Goal: Register for event/course

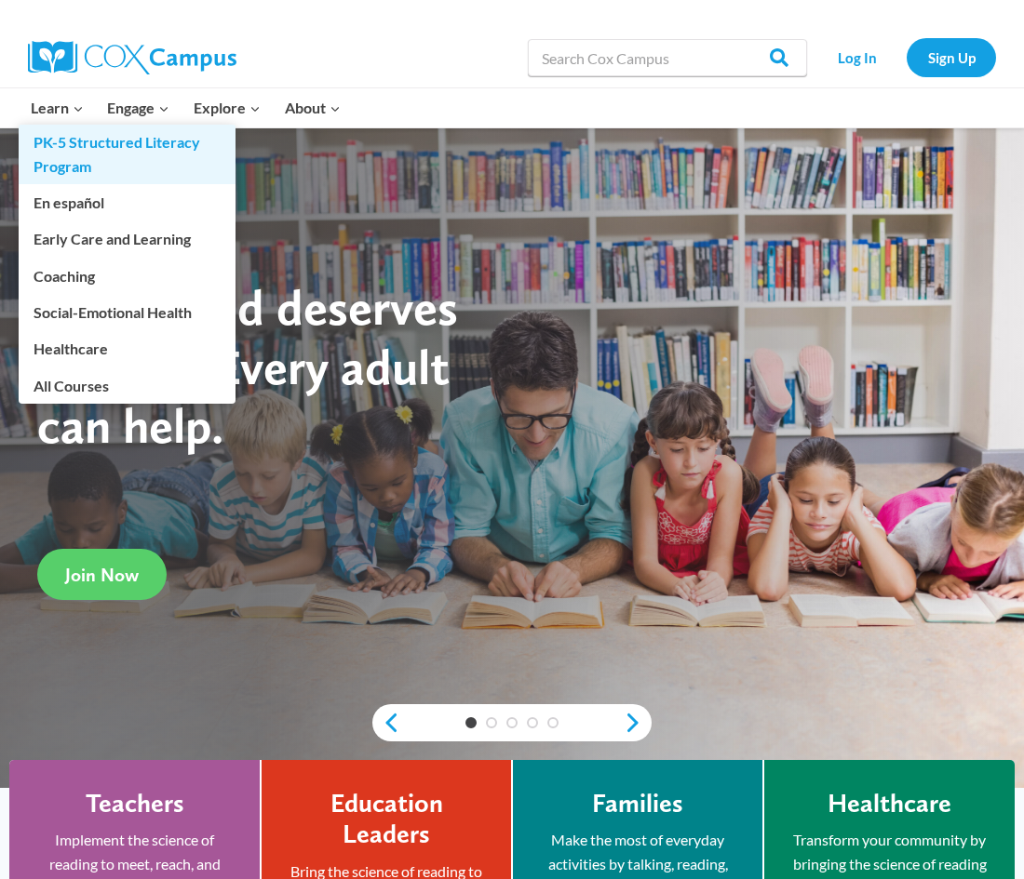
click at [101, 149] on link "PK-5 Structured Literacy Program" at bounding box center [127, 155] width 217 height 60
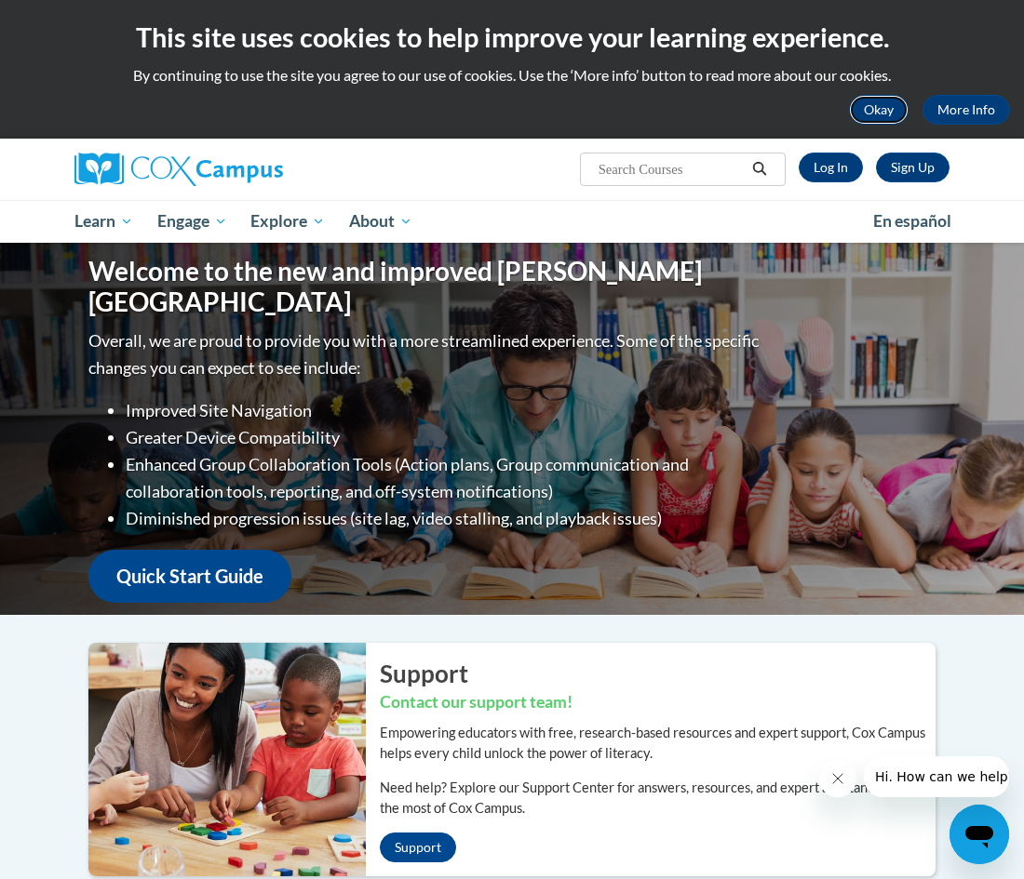
click at [859, 120] on button "Okay" at bounding box center [879, 110] width 60 height 30
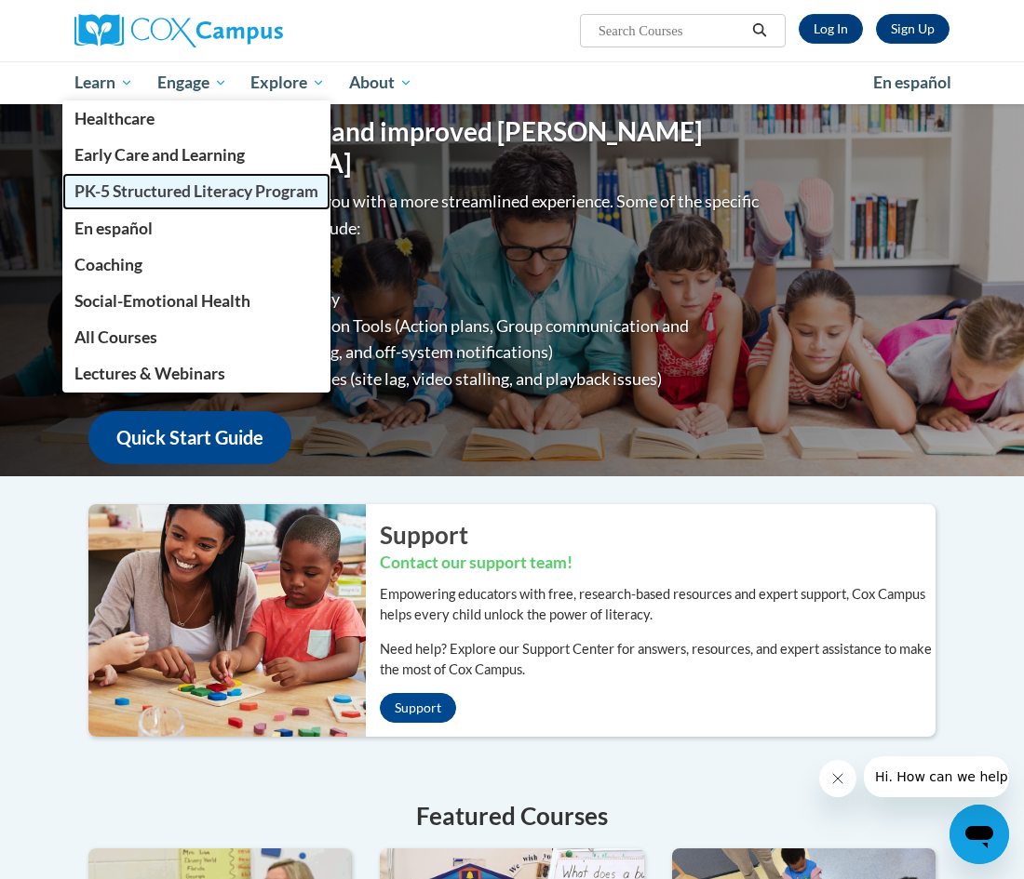
click at [280, 181] on span "PK-5 Structured Literacy Program" at bounding box center [196, 191] width 244 height 20
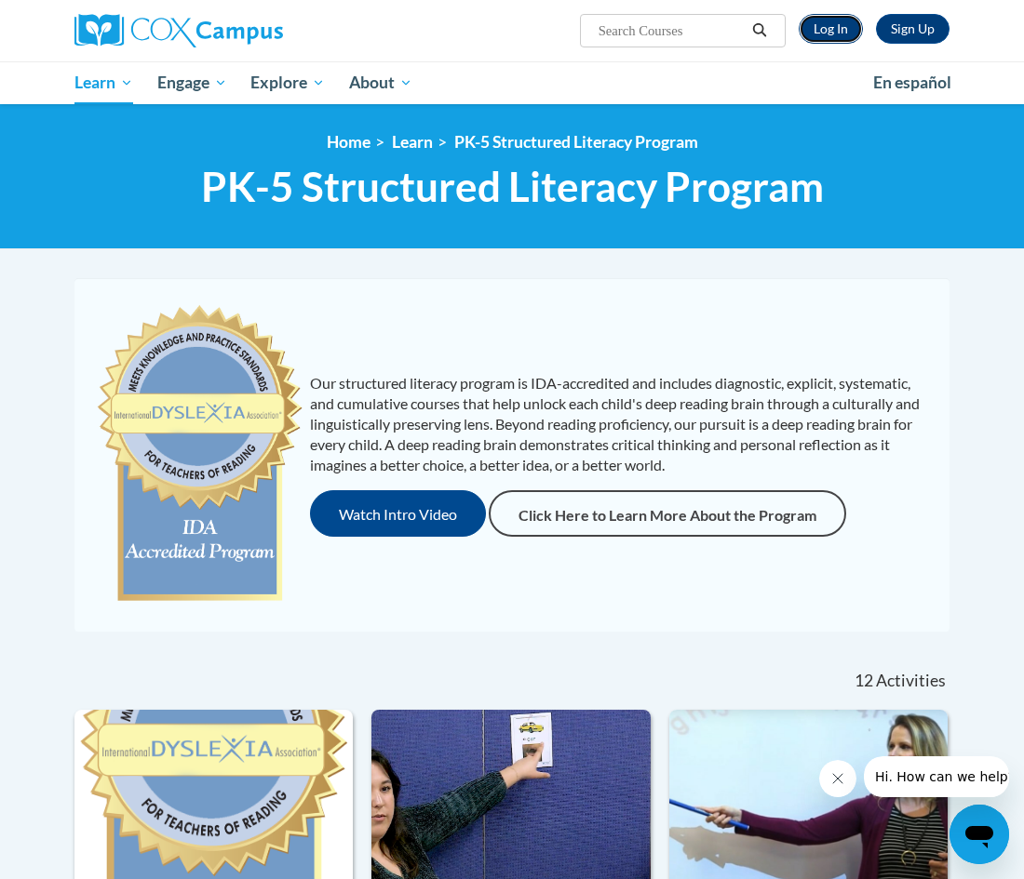
click at [828, 31] on link "Log In" at bounding box center [830, 29] width 64 height 30
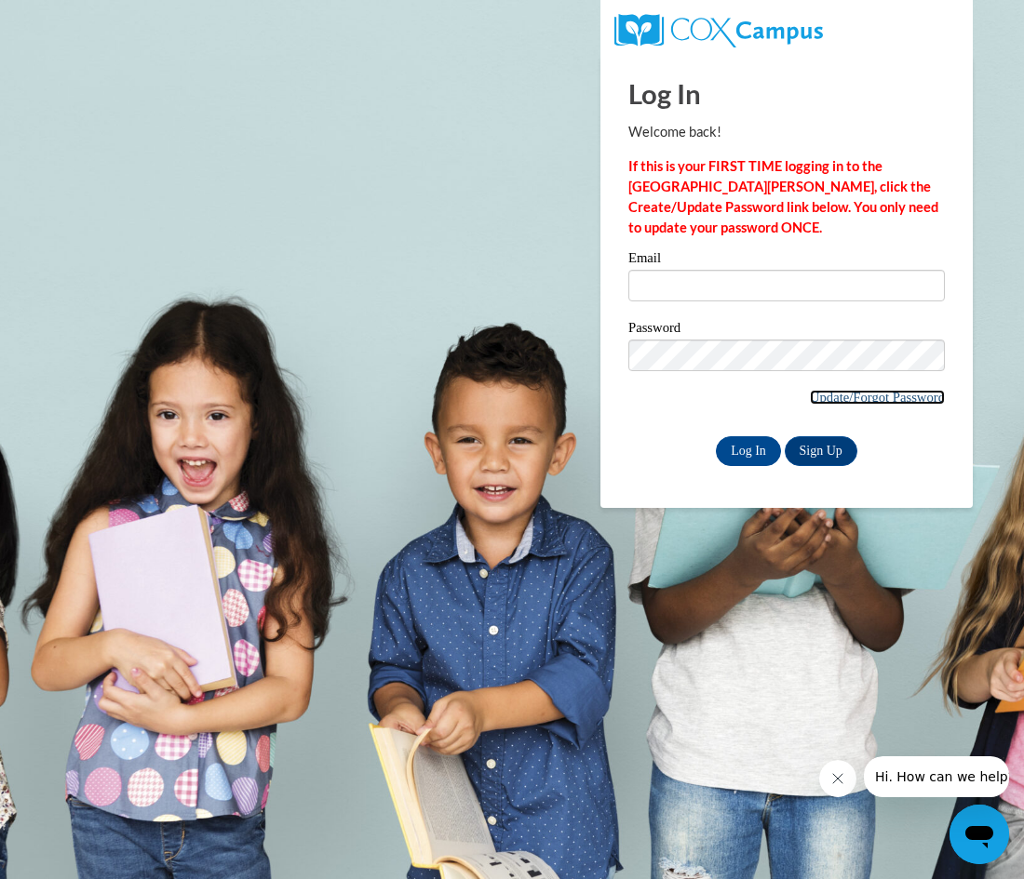
click at [849, 390] on link "Update/Forgot Password" at bounding box center [877, 397] width 135 height 15
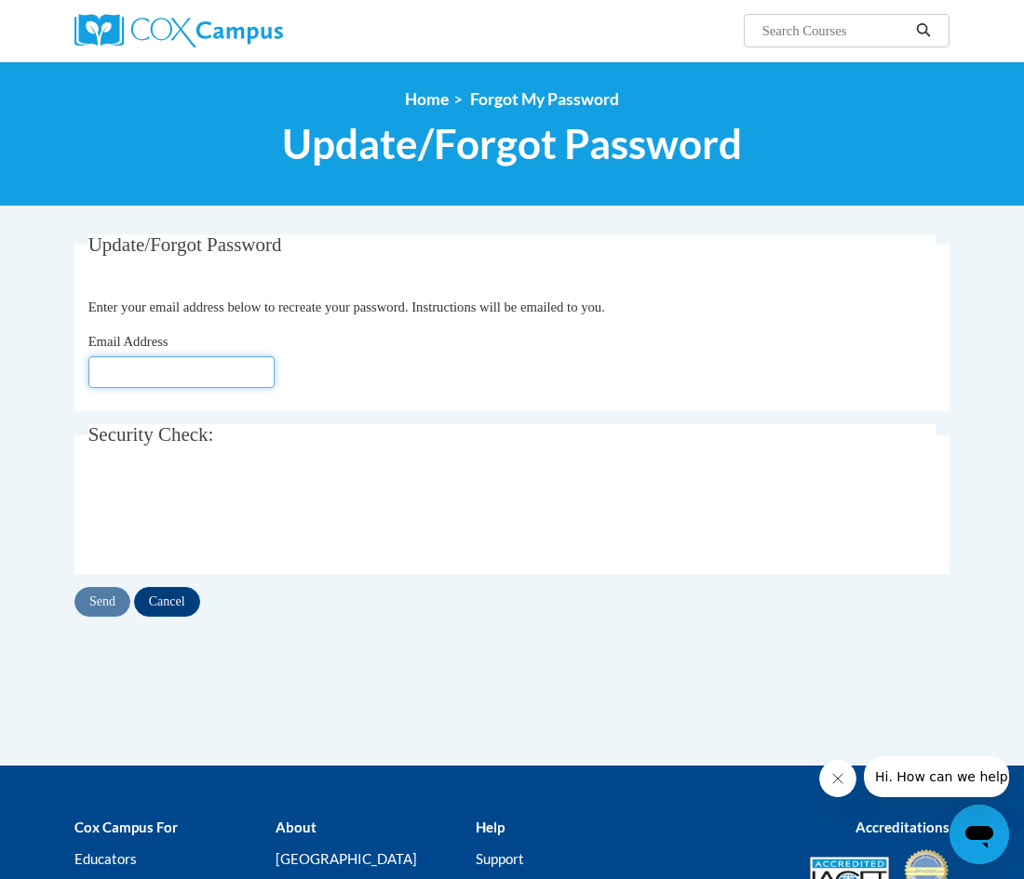
click at [214, 380] on input "Email Address" at bounding box center [181, 372] width 186 height 32
type input "[EMAIL_ADDRESS][DOMAIN_NAME]"
click at [87, 605] on input "Send" at bounding box center [102, 602] width 56 height 30
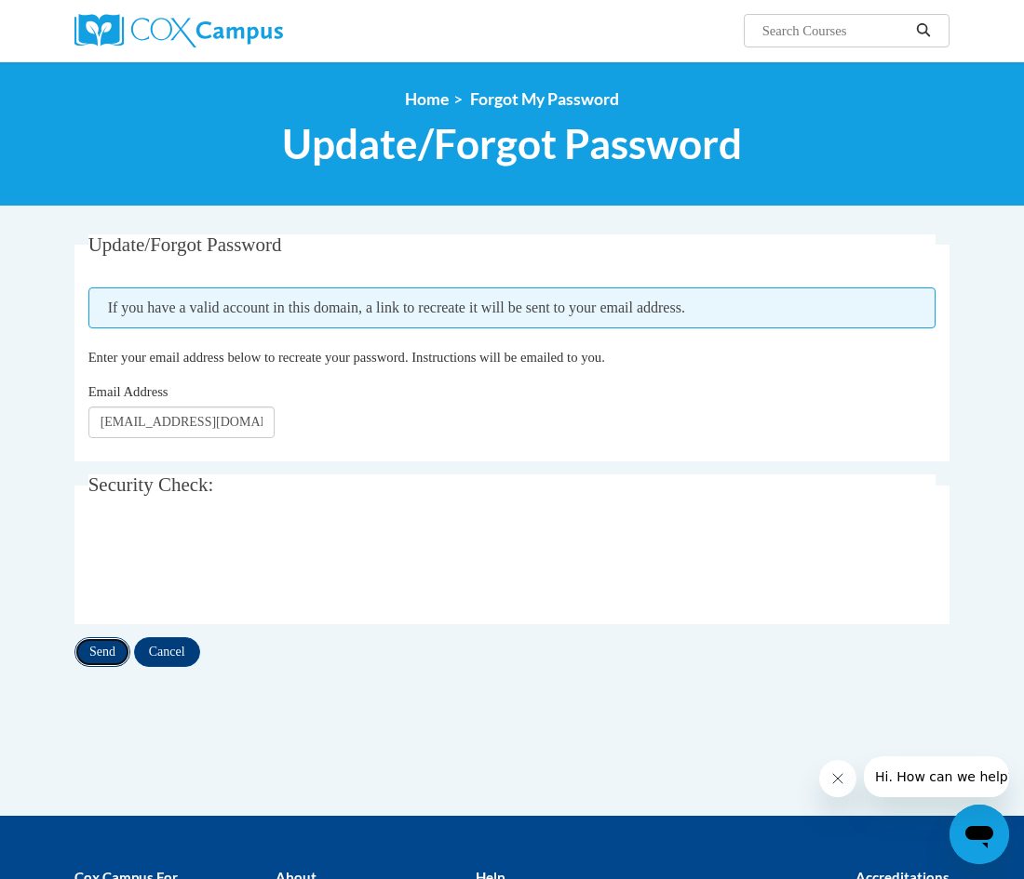
click at [87, 647] on input "Send" at bounding box center [102, 652] width 56 height 30
click at [108, 18] on img at bounding box center [178, 31] width 208 height 34
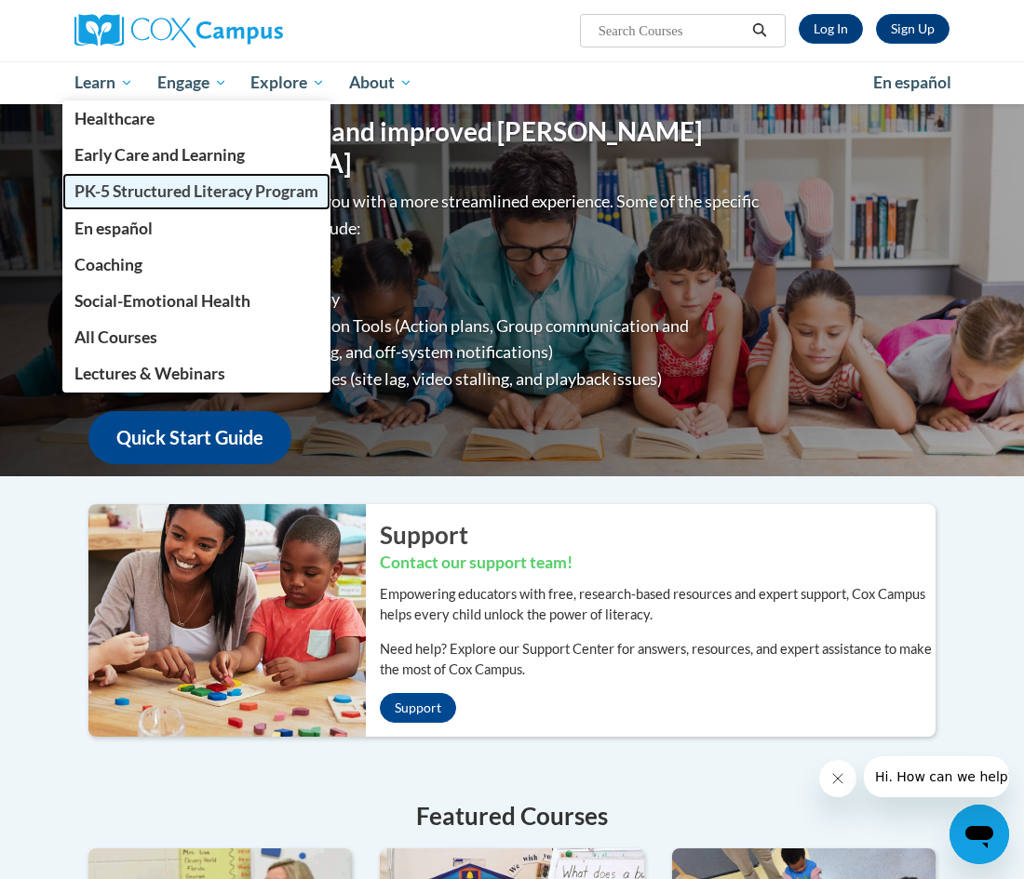
click at [199, 196] on span "PK-5 Structured Literacy Program" at bounding box center [196, 191] width 244 height 20
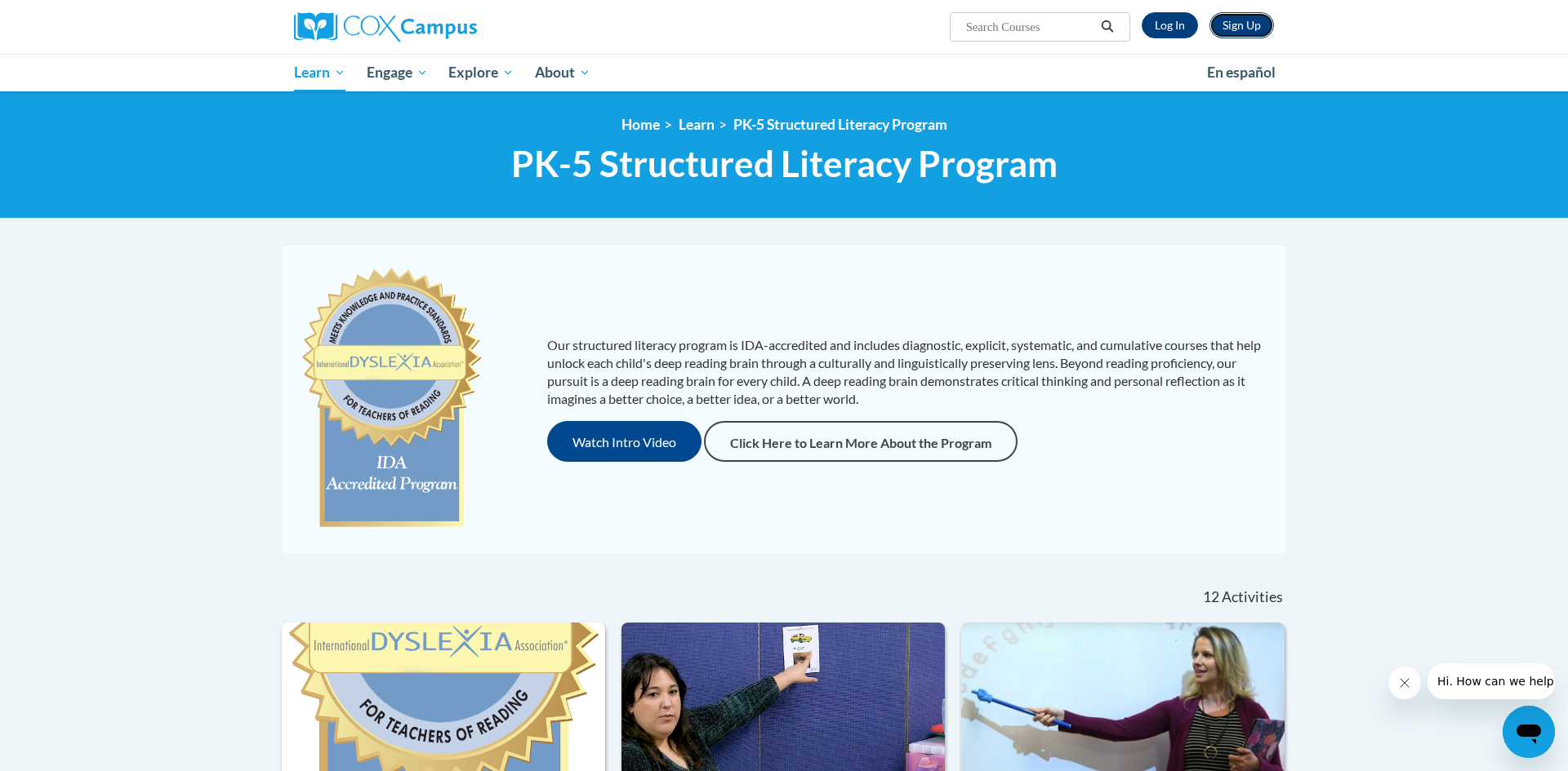
click at [898, 27] on link "Sign Up" at bounding box center [1242, 25] width 65 height 26
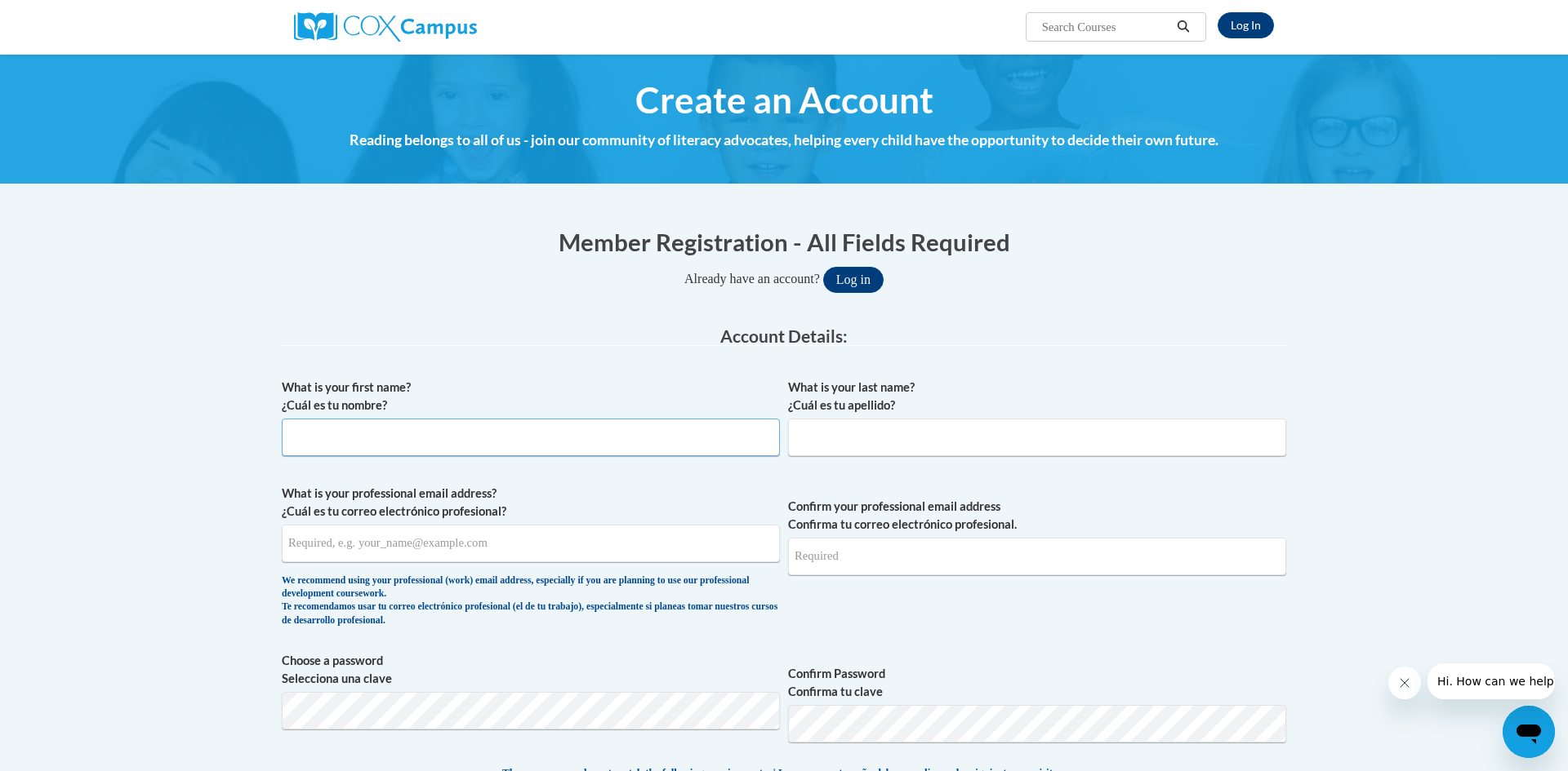
click at [380, 451] on input "What is your first name? ¿Cuál es tu nombre?" at bounding box center [531, 437] width 498 height 38
type input "Chloe"
click at [965, 439] on input "What is your last name? ¿Cuál es tu apellido?" at bounding box center [1037, 437] width 498 height 38
type input "Knope"
click at [403, 553] on input "What is your professional email address? ¿Cuál es tu correo electrónico profesi…" at bounding box center [531, 543] width 498 height 38
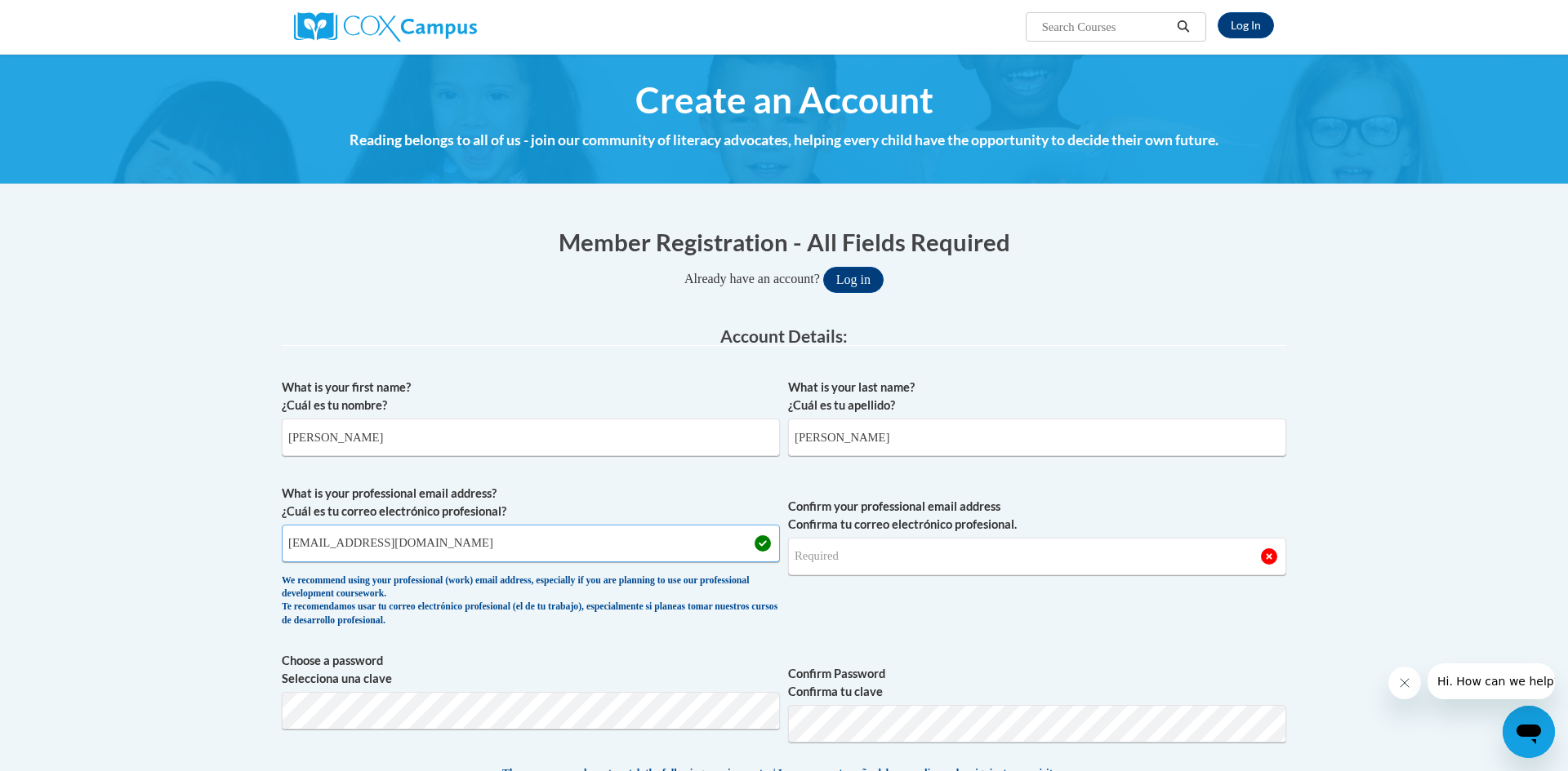
type input "cknope@mids.k12.wi.us"
click at [899, 557] on input "Confirm your professional email address Confirma tu correo electrónico profesio…" at bounding box center [1037, 556] width 498 height 38
type input "cknope@misd.k12.wi.us"
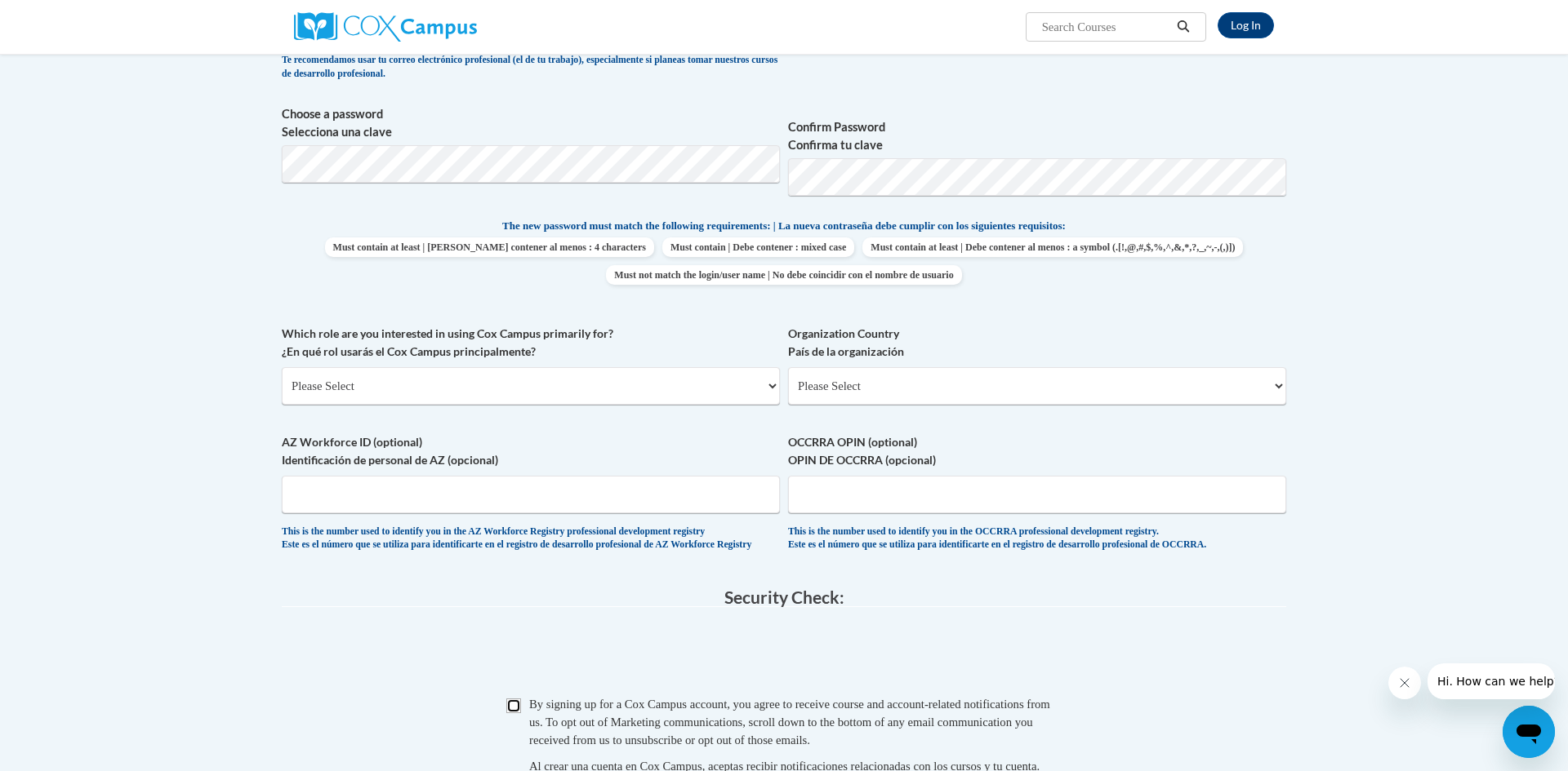
click at [512, 713] on input "Checkbox" at bounding box center [513, 706] width 15 height 15
checkbox input "true"
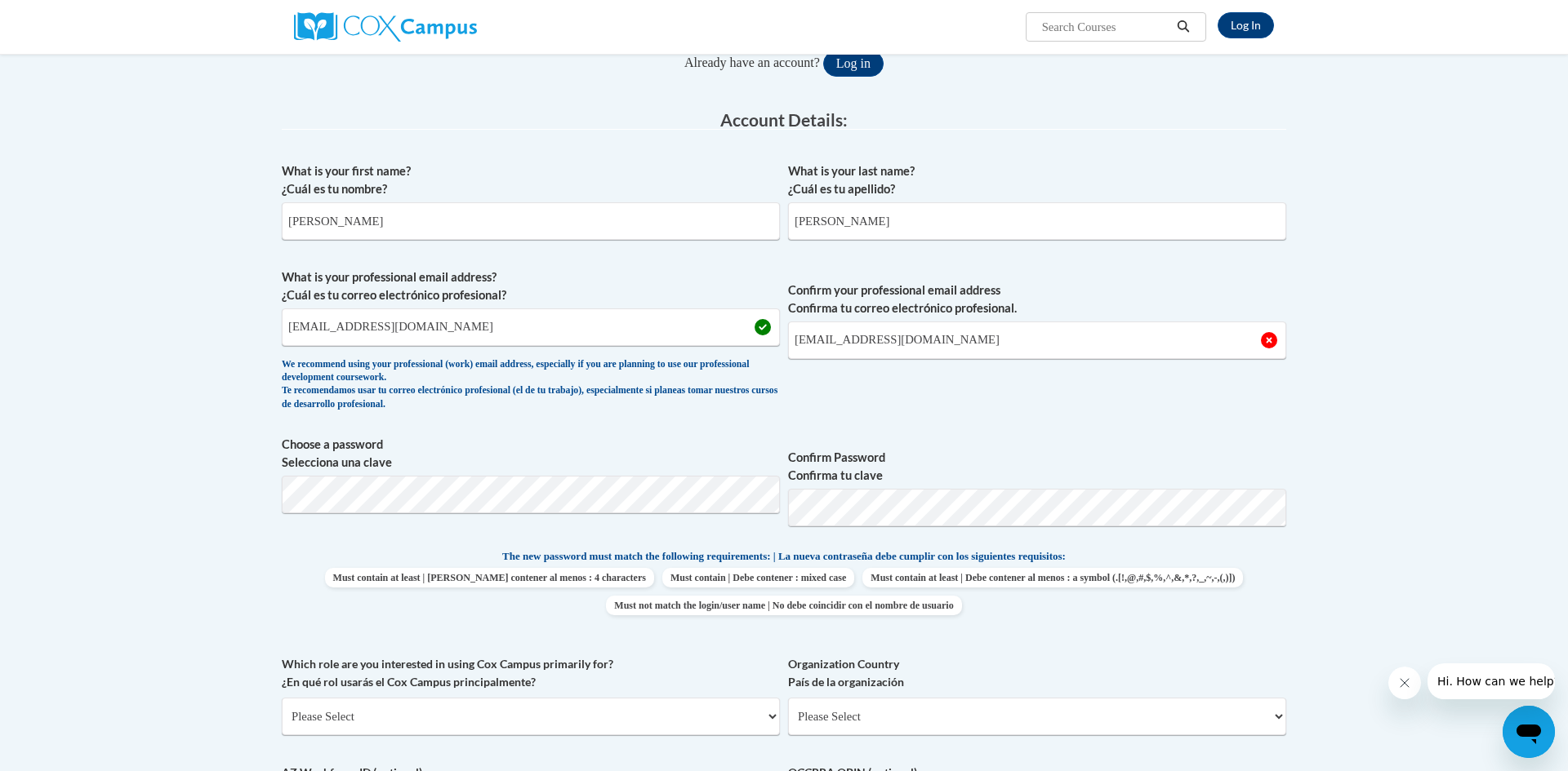
scroll to position [247, 0]
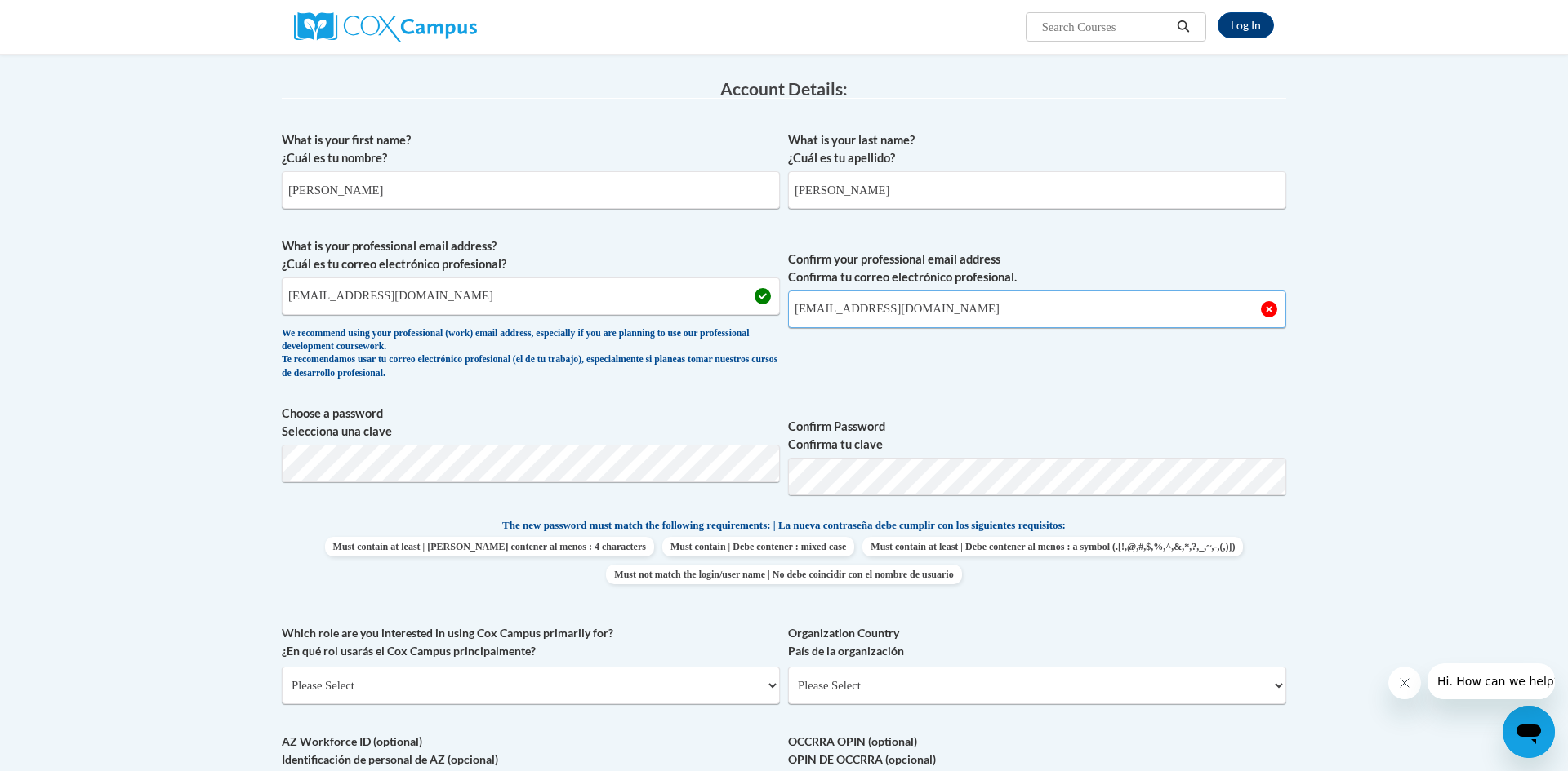
click at [947, 306] on input "cknope@misd.k12.wi.us" at bounding box center [1037, 309] width 498 height 38
click at [357, 299] on input "cknope@mids.k12.wi.us" at bounding box center [531, 296] width 498 height 38
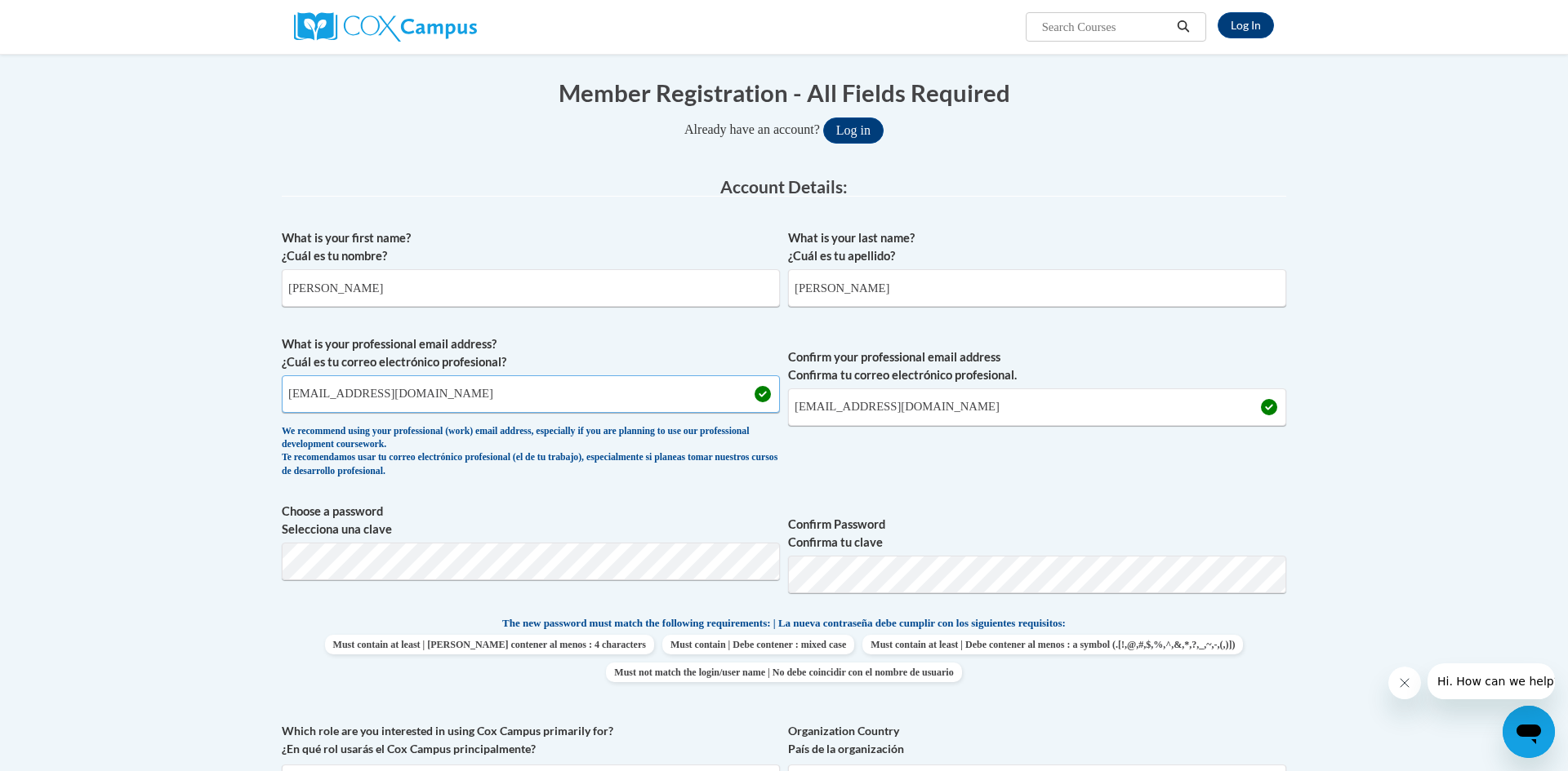
scroll to position [147, 0]
type input "cknope@misd.k12.wi.us"
click at [967, 406] on input "cknope@misd.k12.wi.us" at bounding box center [1037, 409] width 498 height 38
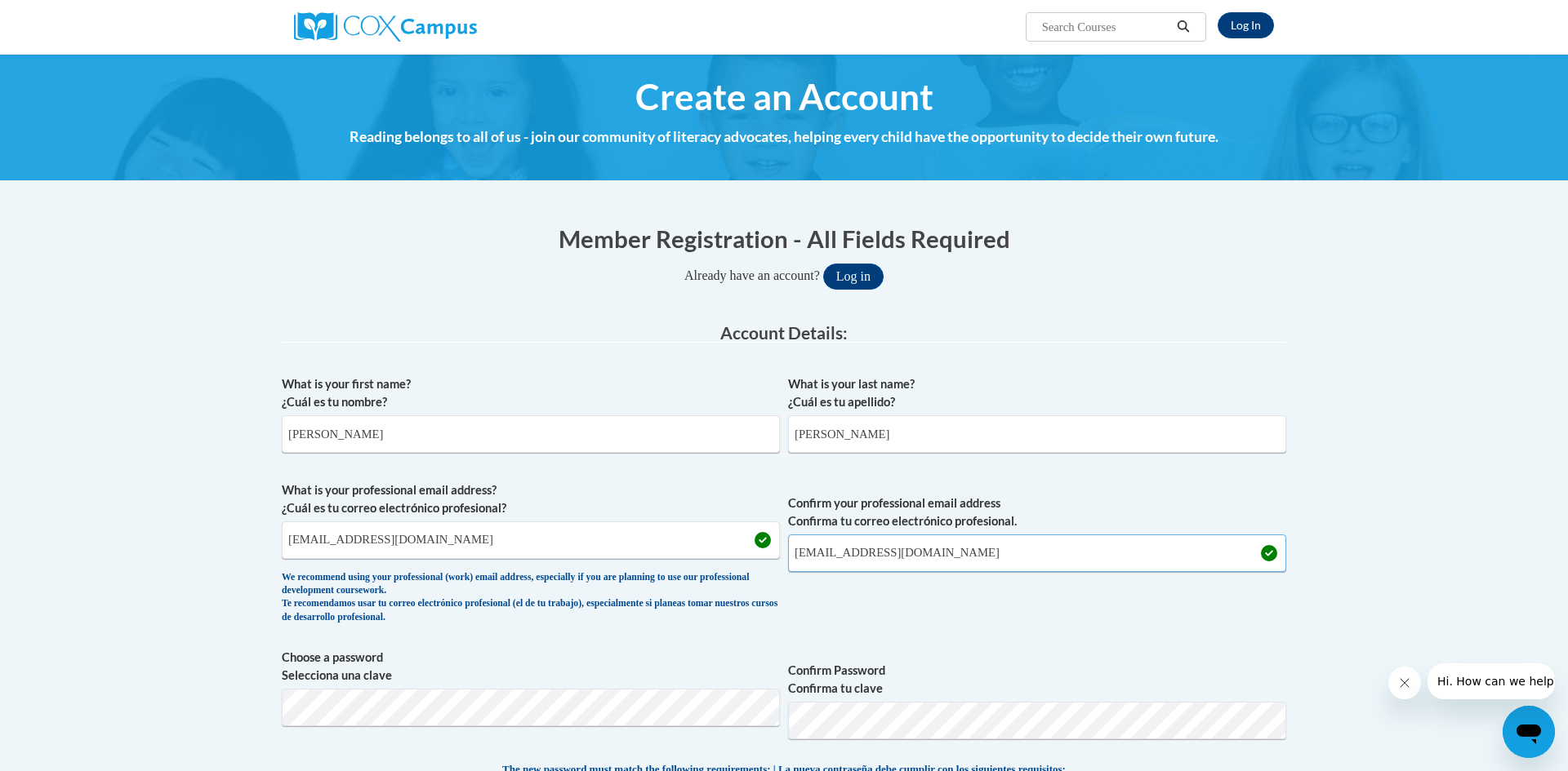
scroll to position [1093, 0]
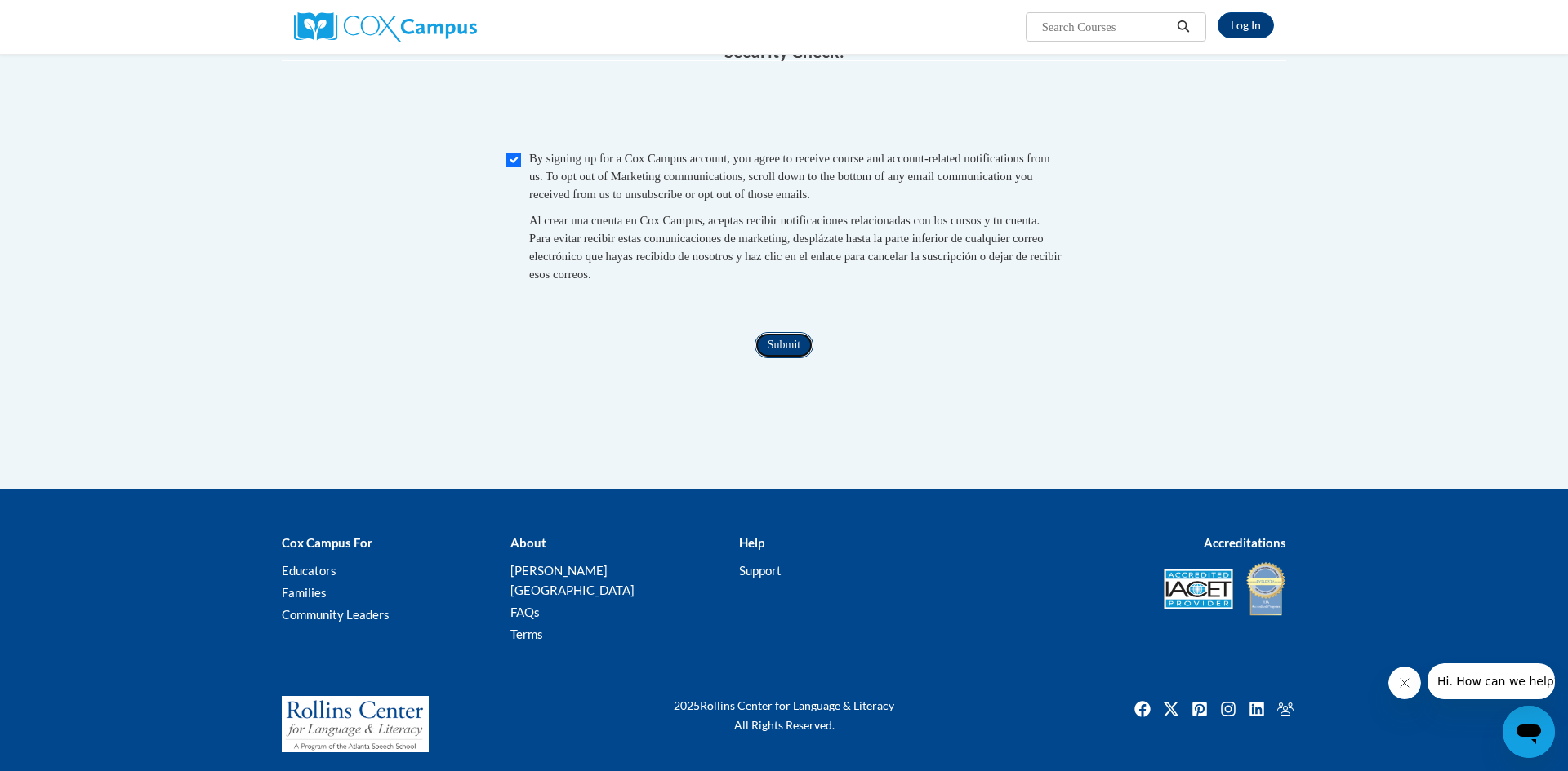
click at [785, 359] on input "Submit" at bounding box center [784, 346] width 59 height 26
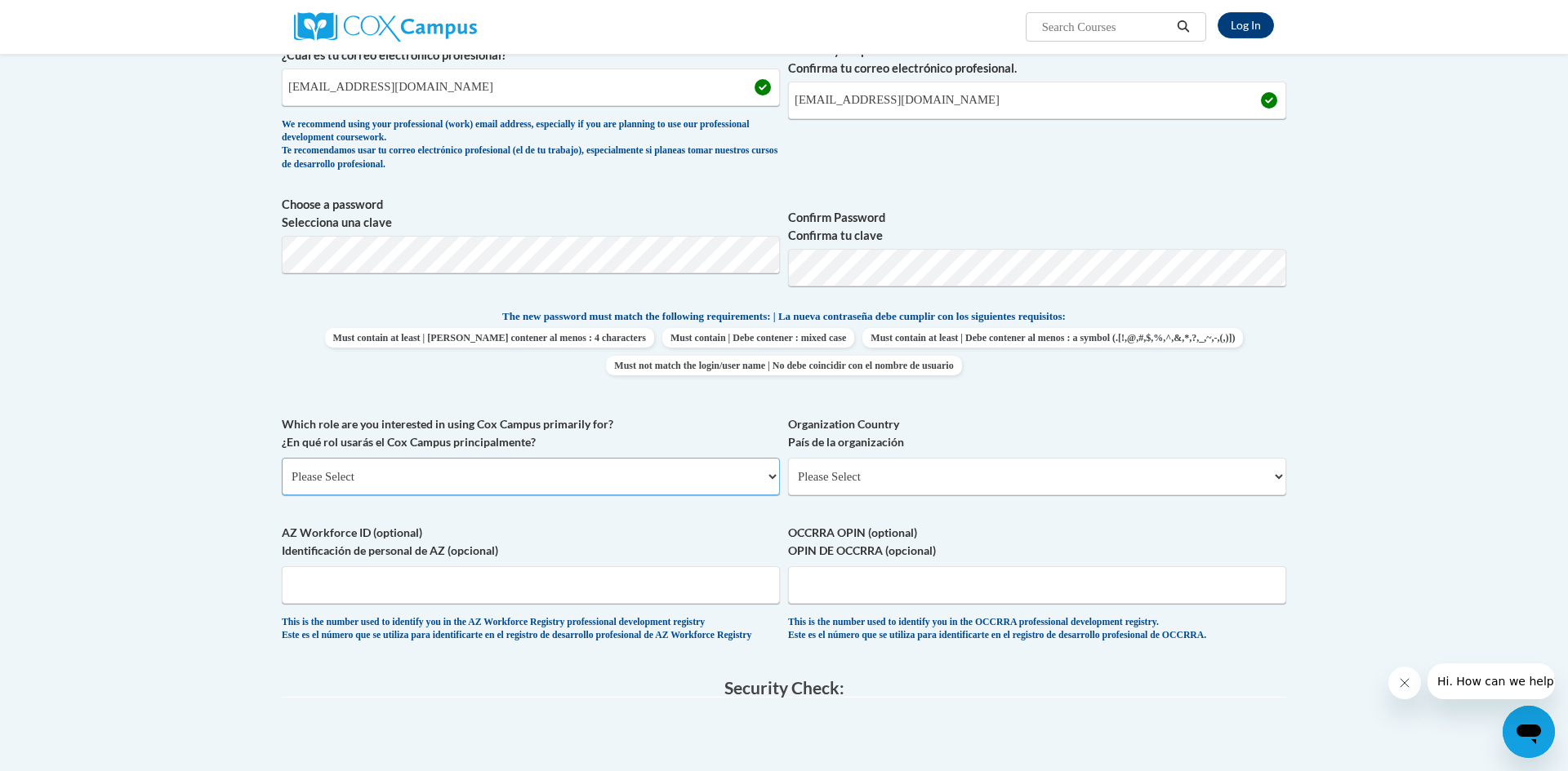
scroll to position [482, 0]
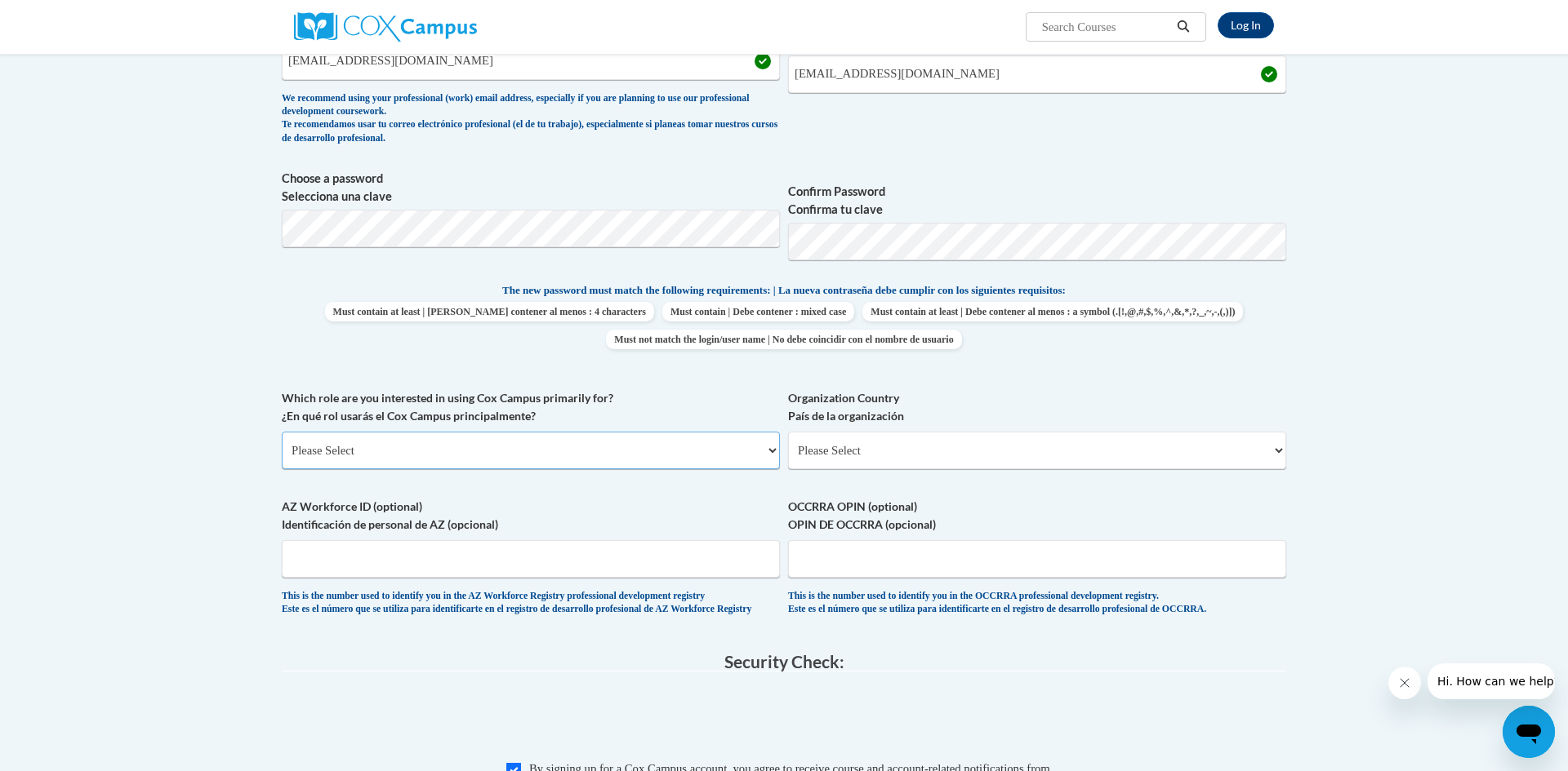
click at [523, 454] on select "Please Select College/University | Colegio/Universidad Community/Nonprofit Part…" at bounding box center [531, 450] width 498 height 38
select select "fbf2d438-af2f-41f8-98f1-81c410e29de3"
click at [282, 432] on select "Please Select College/University | Colegio/Universidad Community/Nonprofit Part…" at bounding box center [531, 450] width 498 height 38
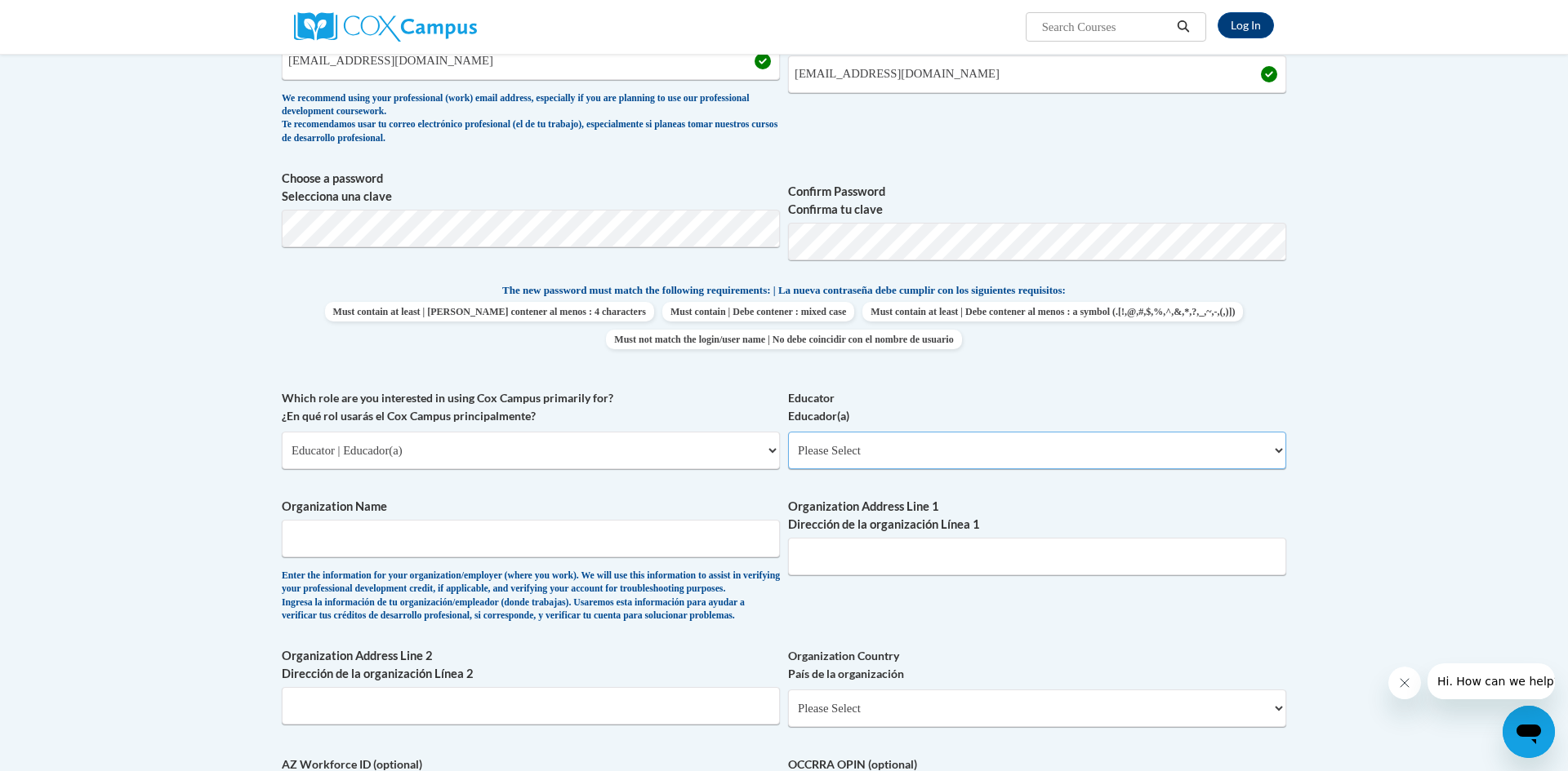
click at [899, 457] on select "Please Select Early Learning/Daycare Teacher/Family Home Care Provider | Maestr…" at bounding box center [1037, 450] width 498 height 38
select select "8e40623d-54d0-45cd-9f92-5df65cd3f8cf"
click at [788, 432] on select "Please Select Early Learning/Daycare Teacher/Family Home Care Provider | Maestr…" at bounding box center [1037, 450] width 498 height 38
click at [699, 539] on input "Organization Name" at bounding box center [531, 539] width 498 height 38
type input "Menominee Indian School District"
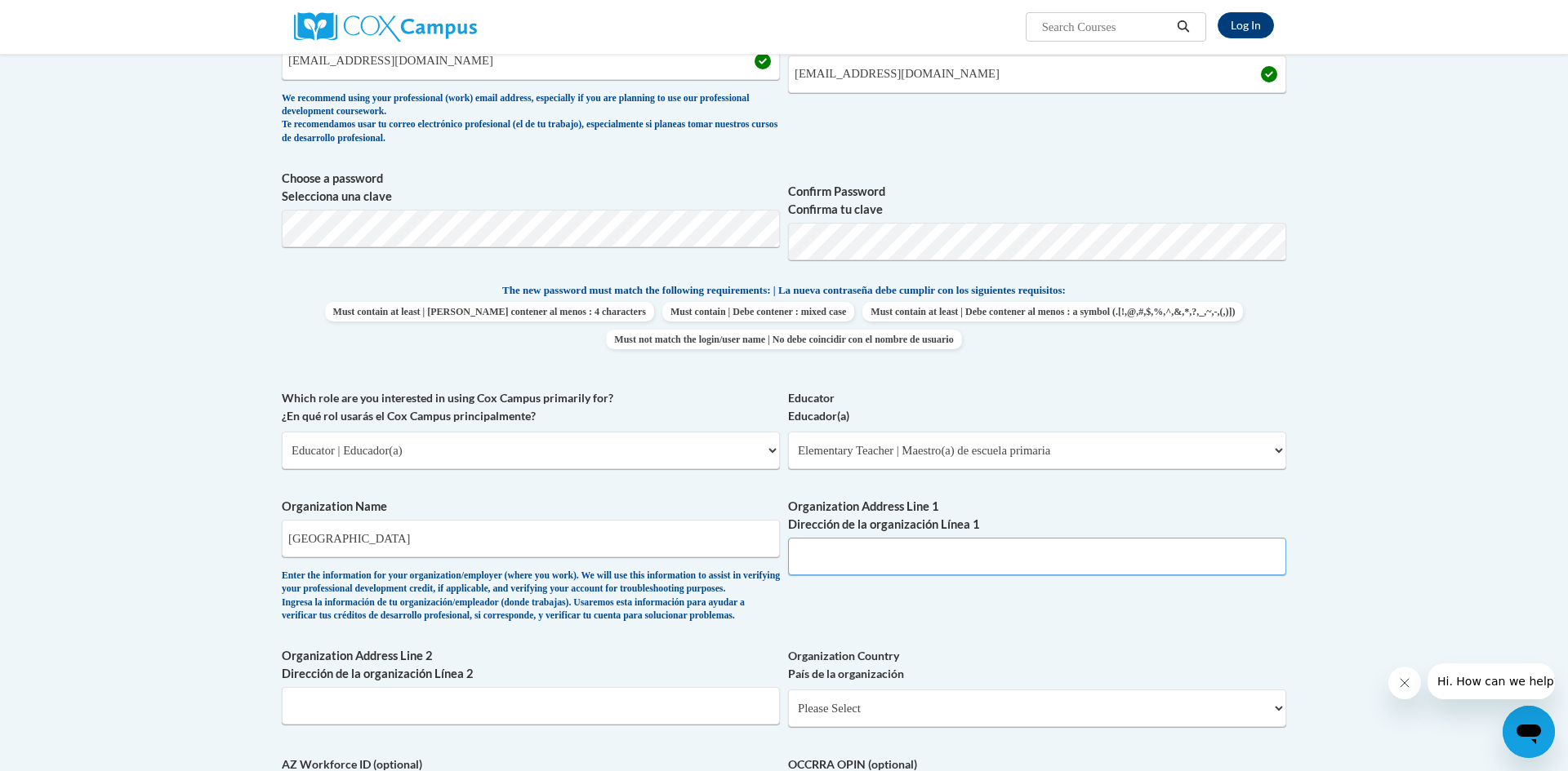
click at [1032, 546] on input "Organization Address Line 1 Dirección de la organización Línea 1" at bounding box center [1037, 556] width 498 height 38
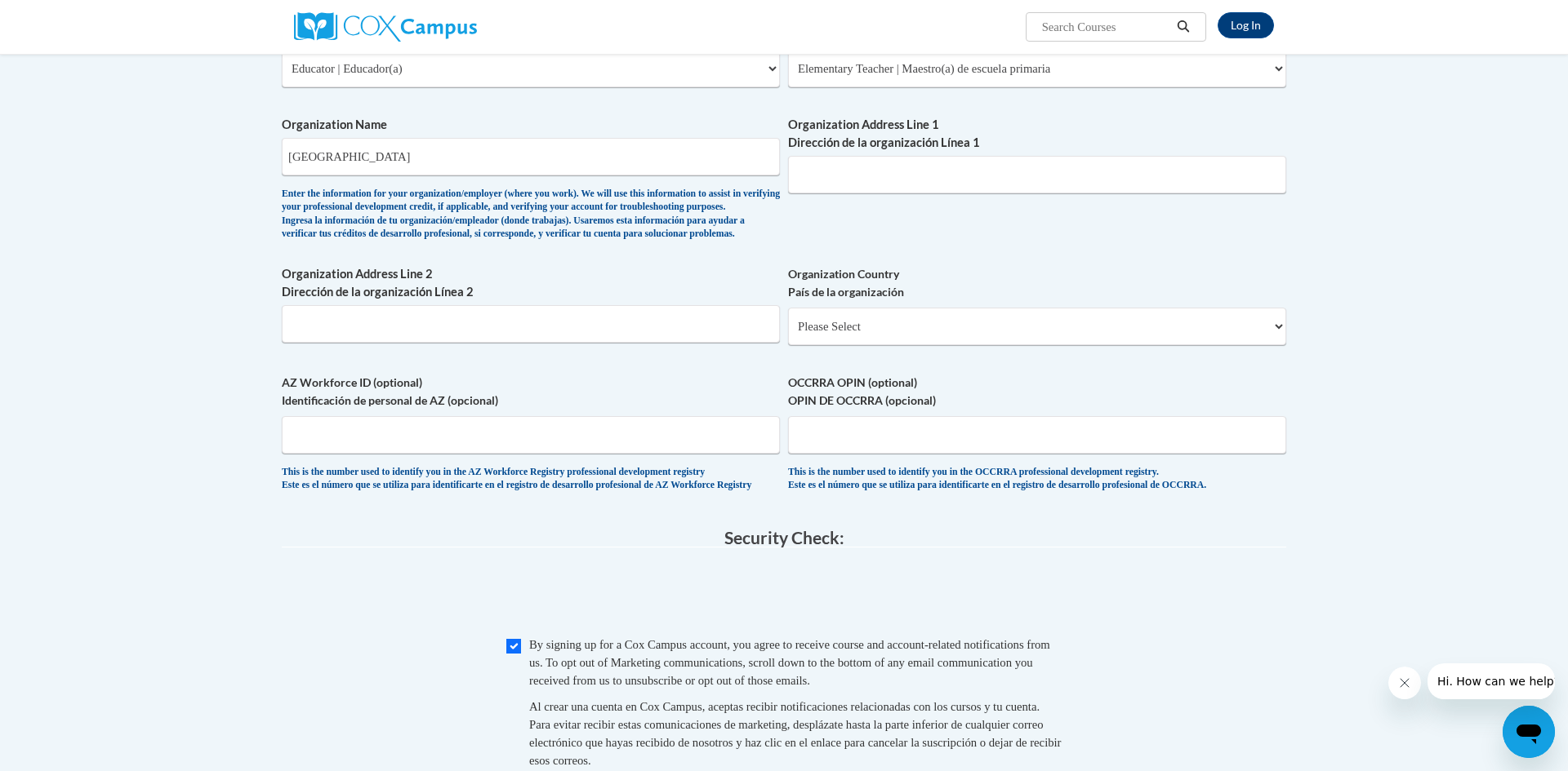
scroll to position [862, 0]
click at [906, 182] on input "Organization Address Line 1 Dirección de la organización Línea 1" at bounding box center [1037, 177] width 498 height 38
paste input "N530 WI-47, Keshena, WI 54135"
drag, startPoint x: 857, startPoint y: 179, endPoint x: 1033, endPoint y: 184, distance: 176.1
click at [1033, 184] on input "N530 WI-47, Keshena, WI 54135" at bounding box center [1037, 177] width 498 height 38
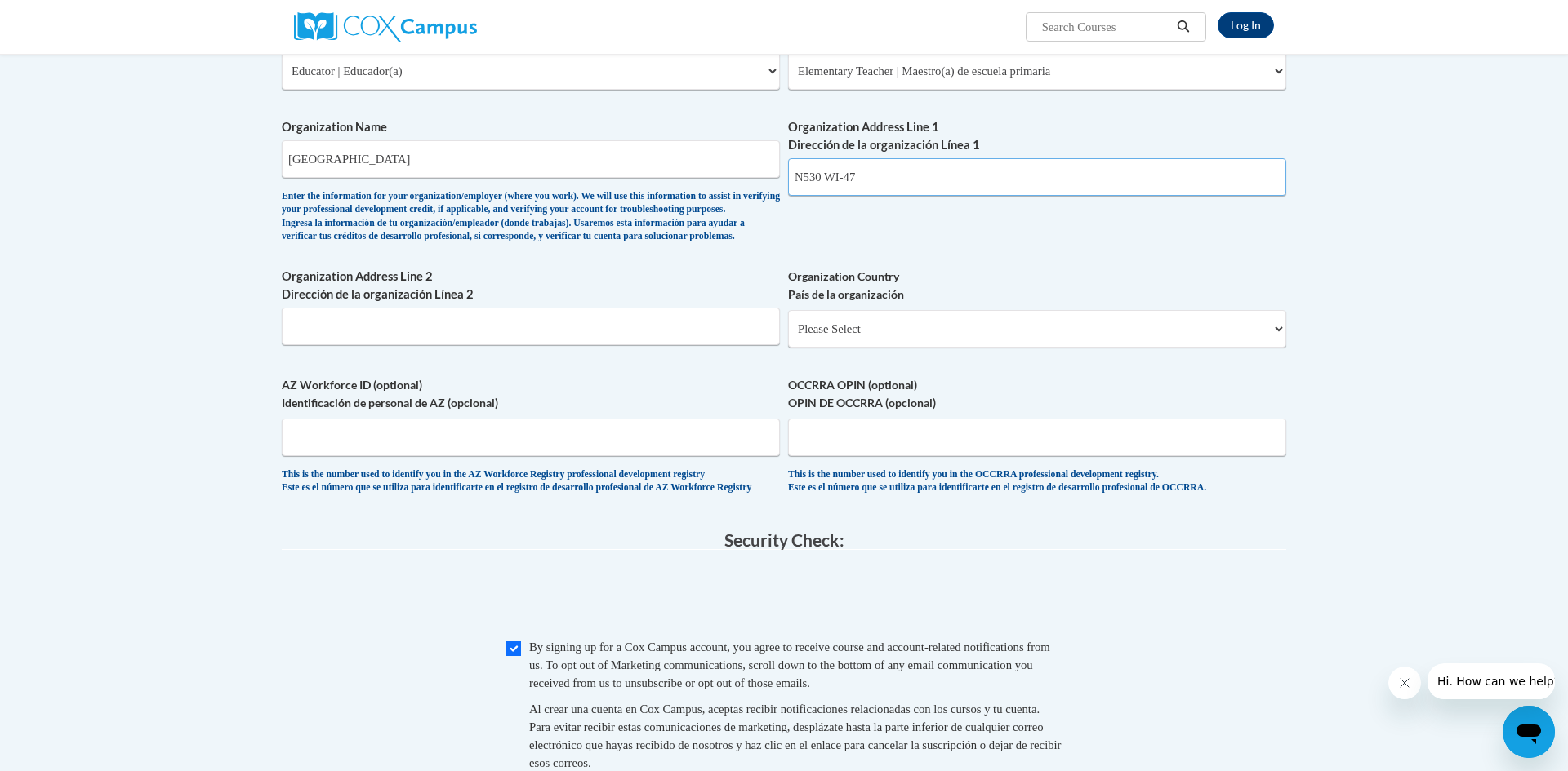
type input "N530 WI-47"
click at [447, 346] on input "Organization Address Line 2 Dirección de la organización Línea 2" at bounding box center [531, 326] width 498 height 38
paste input ", Keshena, WI 54135"
click at [296, 346] on input ", Keshena, WI 54135" at bounding box center [531, 326] width 498 height 38
type input "Keshena, WI 54135"
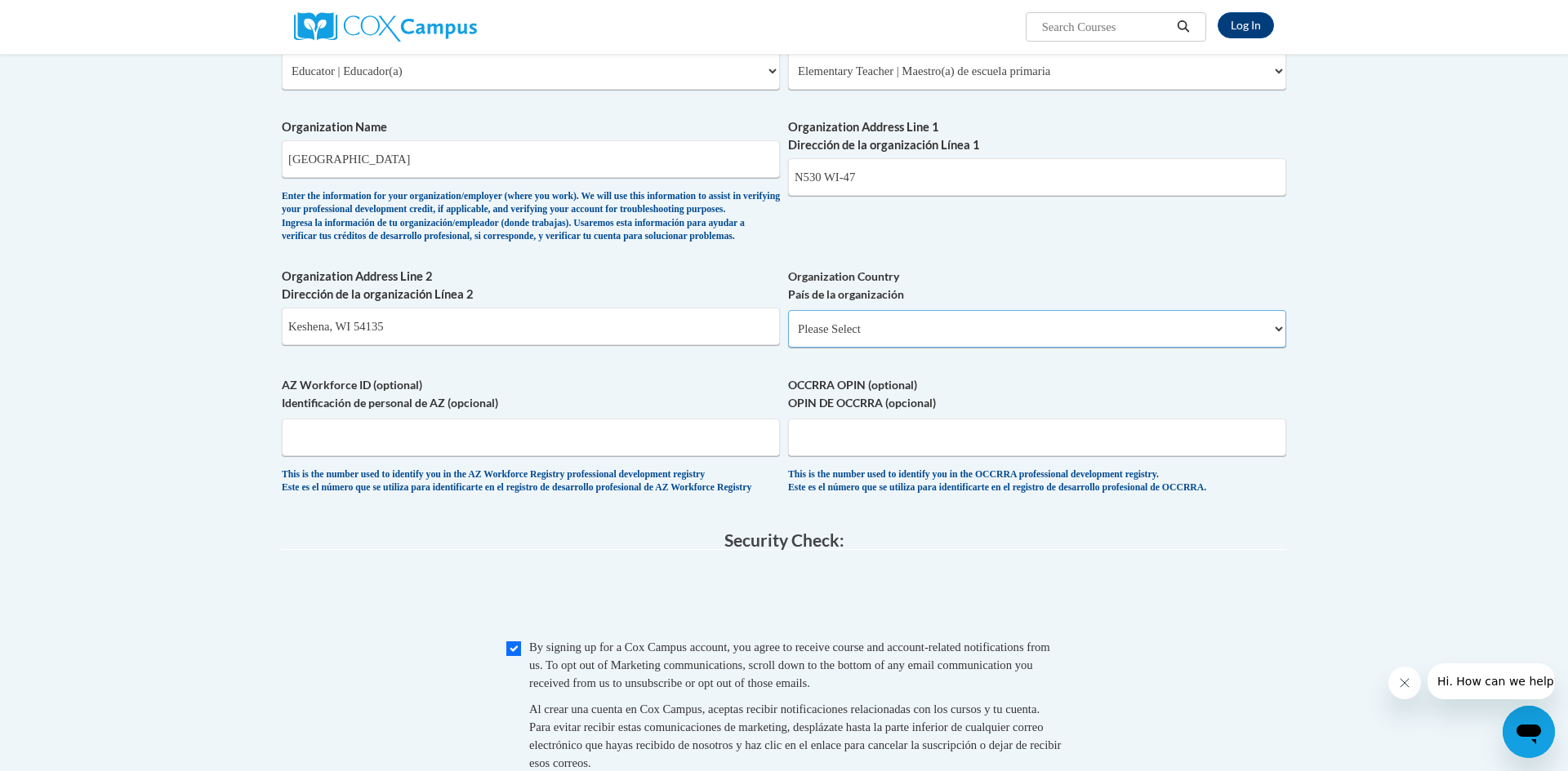
click at [956, 346] on select "Please Select United States | Estados Unidos Outside of the United States | Fue…" at bounding box center [1037, 329] width 498 height 38
select select "ad49bcad-a171-4b2e-b99c-48b446064914"
click at [788, 337] on select "Please Select United States | Estados Unidos Outside of the United States | Fue…" at bounding box center [1037, 329] width 498 height 38
select select
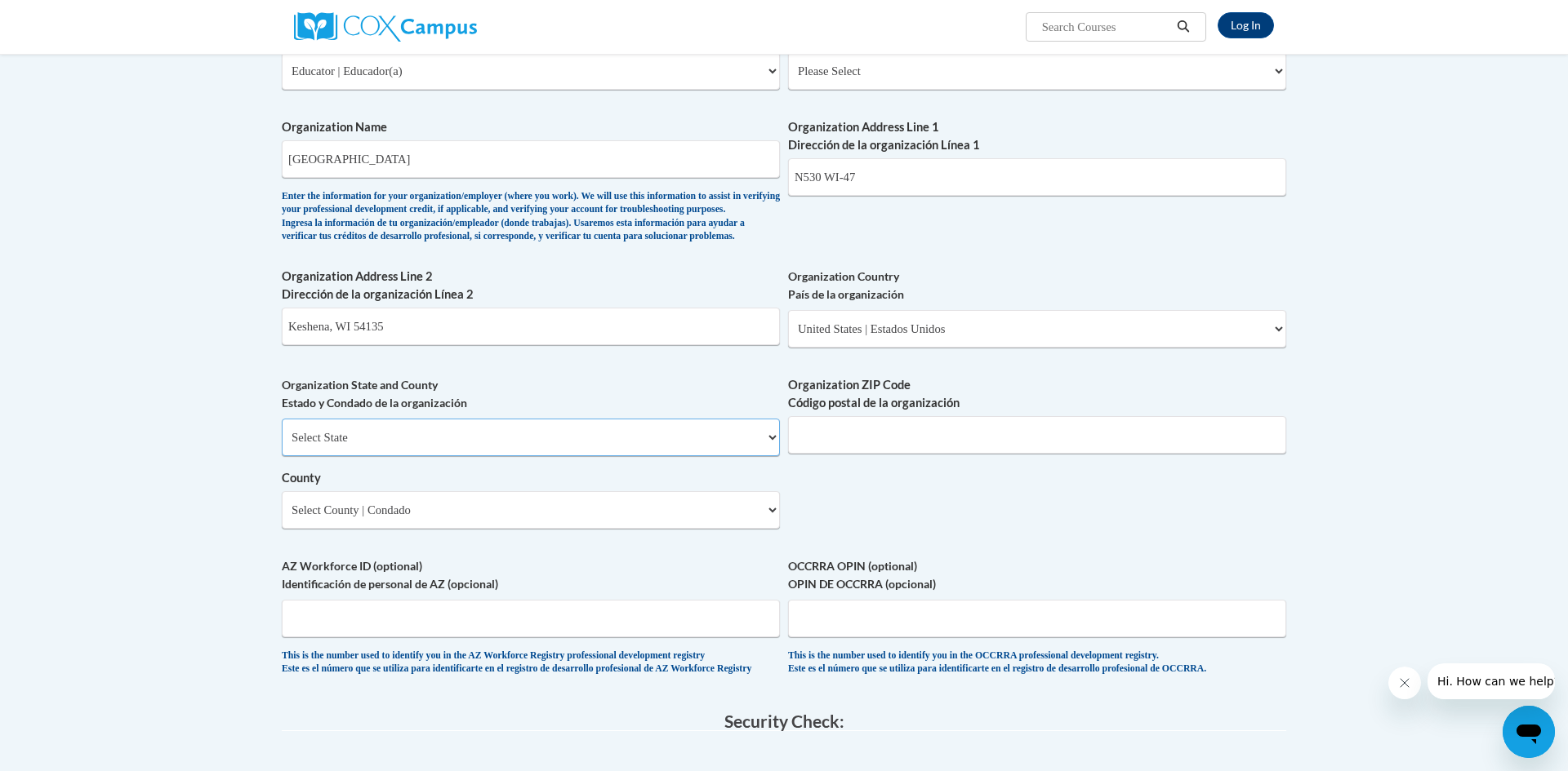
click at [551, 456] on select "Select State Alabama Alaska Arizona Arkansas California Colorado Connecticut De…" at bounding box center [531, 437] width 498 height 38
select select "Wisconsin"
click at [282, 445] on select "Select State Alabama Alaska Arizona Arkansas California Colorado Connecticut De…" at bounding box center [531, 437] width 498 height 38
click at [947, 453] on input "Organization ZIP Code Código postal de la organización" at bounding box center [1037, 435] width 498 height 38
type input "54135"
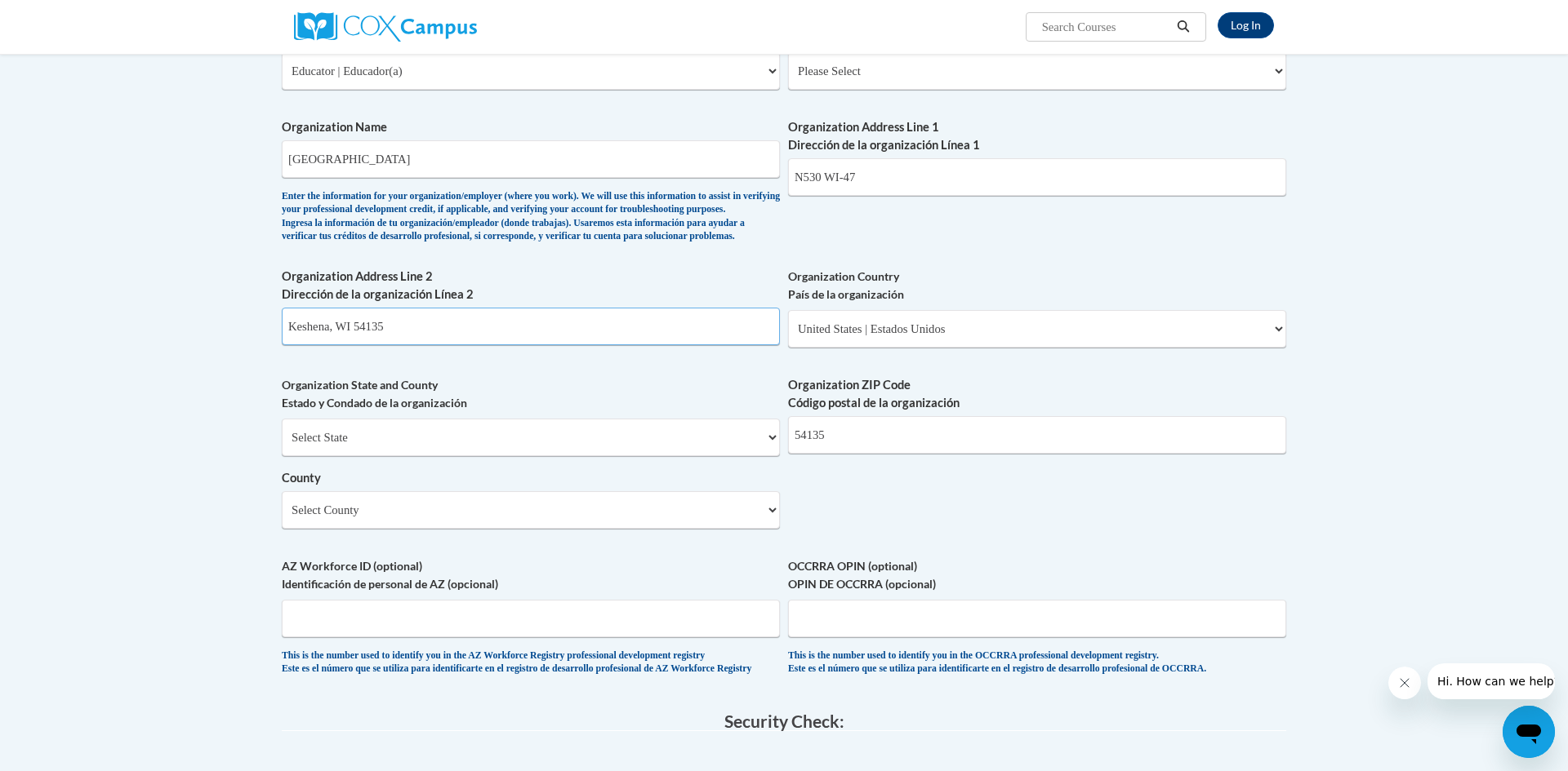
drag, startPoint x: 438, startPoint y: 368, endPoint x: 276, endPoint y: 360, distance: 162.2
click at [276, 360] on div "Member Registration - All Fields Required Already have an account? Log in Prefe…" at bounding box center [784, 203] width 1029 height 1713
click at [980, 187] on input "N530 WI-47" at bounding box center [1037, 177] width 498 height 38
paste input "Keshena, WI 54135"
type input "N530 WI-47 Keshena, WI 54135"
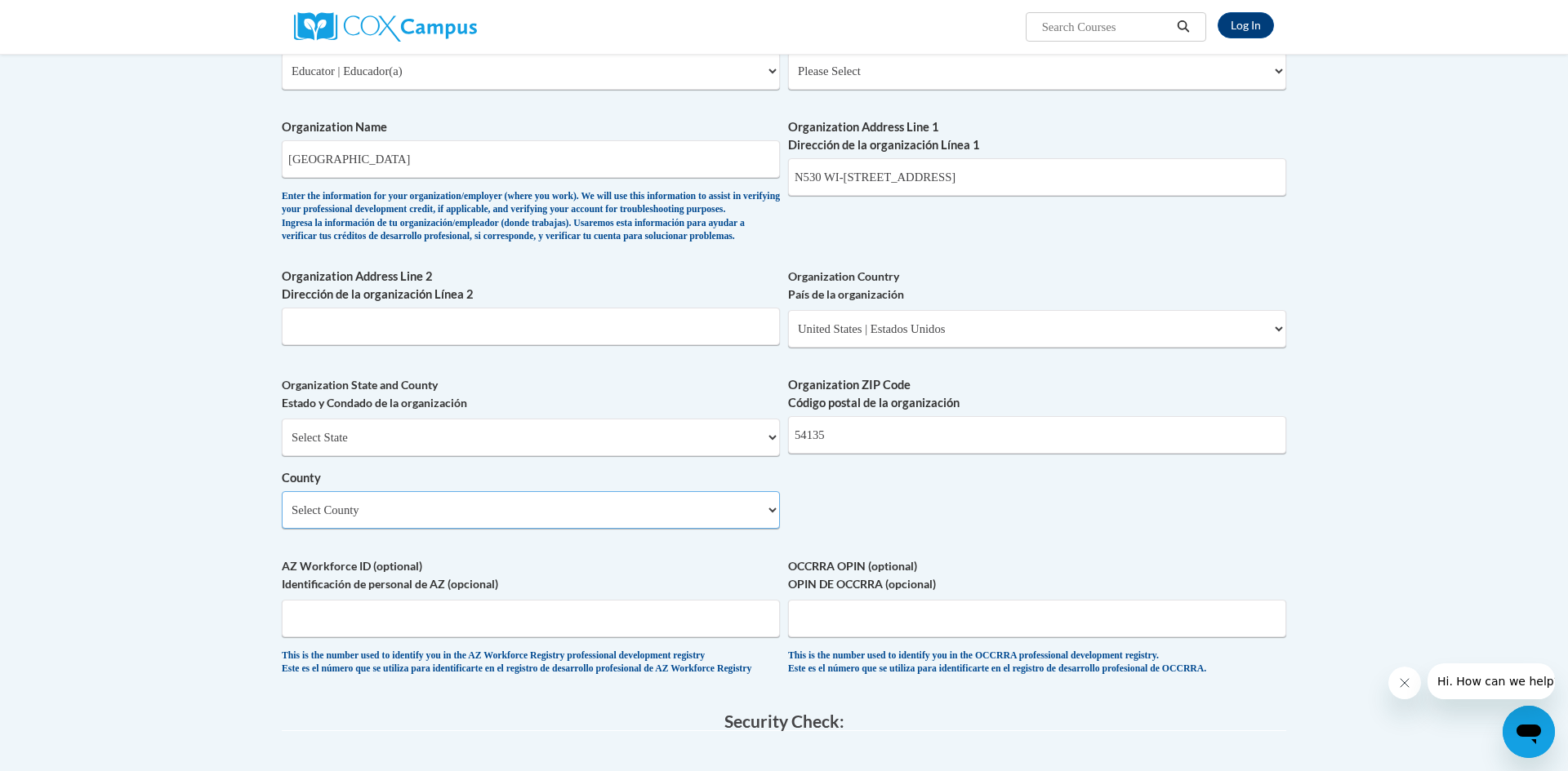
click at [549, 529] on select "Select County Adams Ashland Barron Bayfield Brown Buffalo Burnett Calumet Chipp…" at bounding box center [531, 510] width 498 height 38
click at [282, 518] on select "Select County Adams Ashland Barron Bayfield Brown Buffalo Burnett Calumet Chipp…" at bounding box center [531, 510] width 498 height 38
click at [426, 529] on select "Select County Adams Ashland Barron Bayfield Brown Buffalo Burnett Calumet Chipp…" at bounding box center [531, 510] width 498 height 38
select select "Menominee"
click at [282, 518] on select "Select County Adams Ashland Barron Bayfield Brown Buffalo Burnett Calumet Chipp…" at bounding box center [531, 510] width 498 height 38
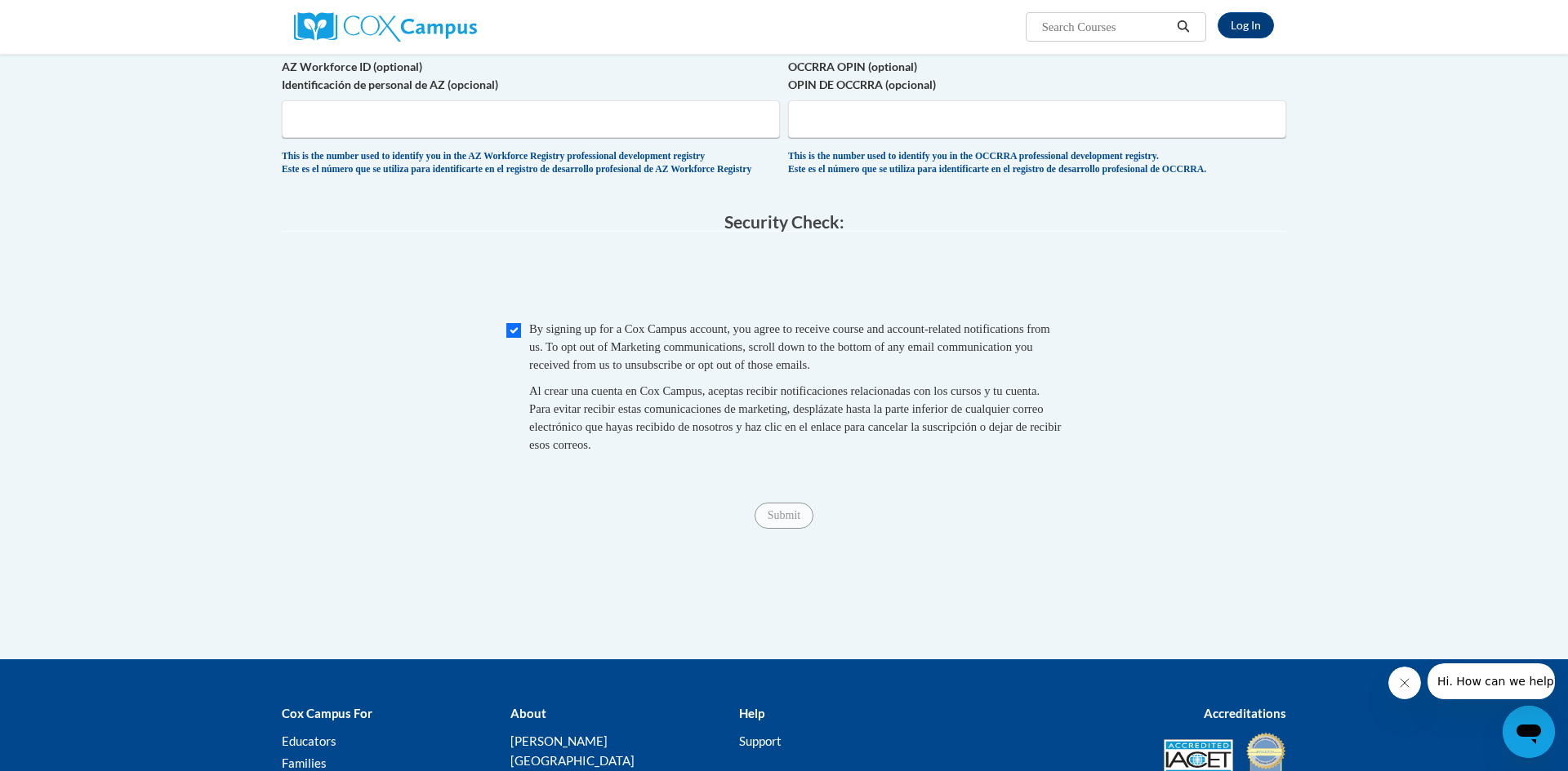
scroll to position [1365, 0]
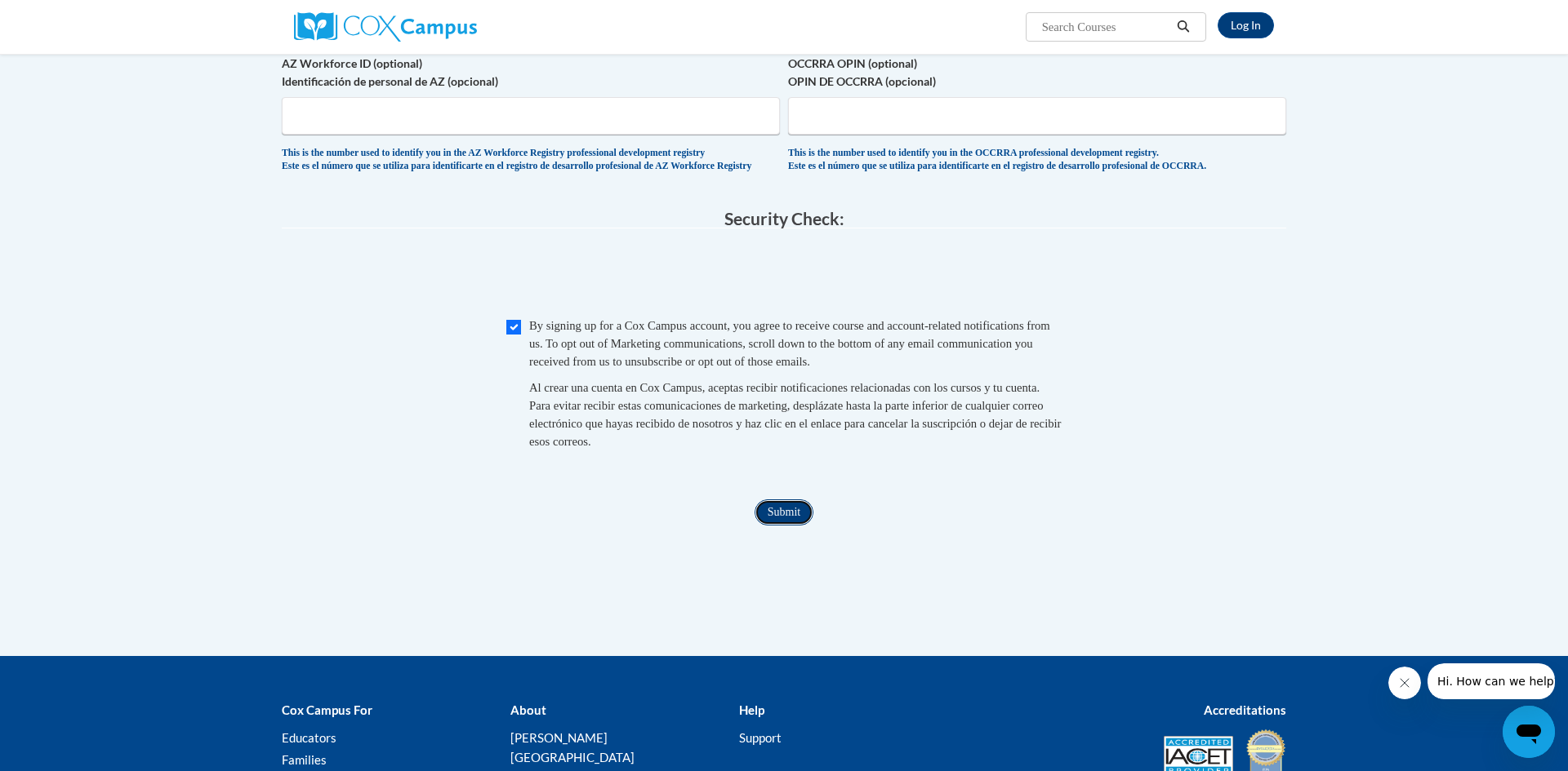
click at [791, 525] on input "Submit" at bounding box center [784, 513] width 59 height 26
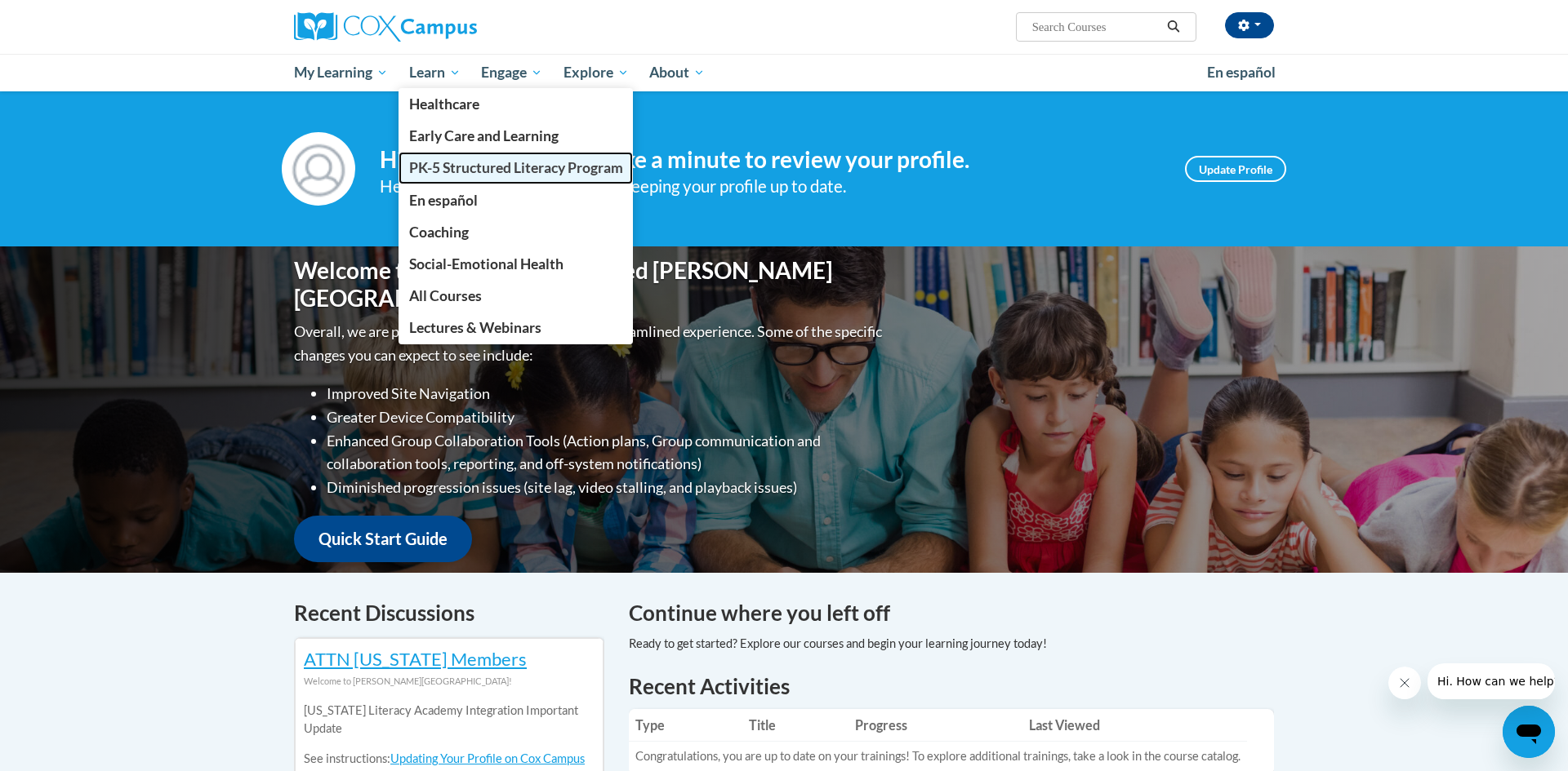
click at [468, 161] on span "PK-5 Structured Literacy Program" at bounding box center [516, 168] width 214 height 18
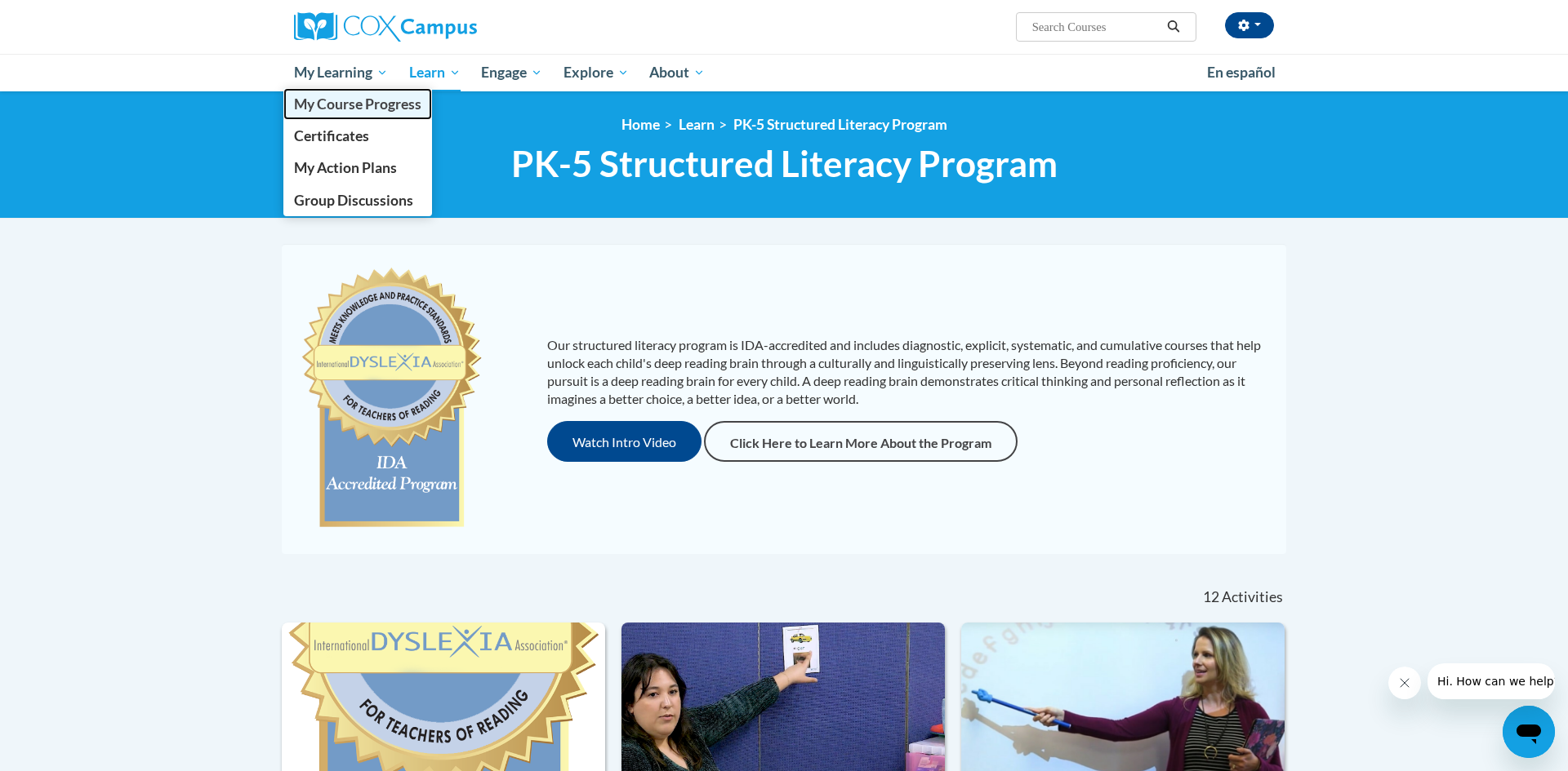
click at [350, 101] on span "My Course Progress" at bounding box center [357, 104] width 127 height 18
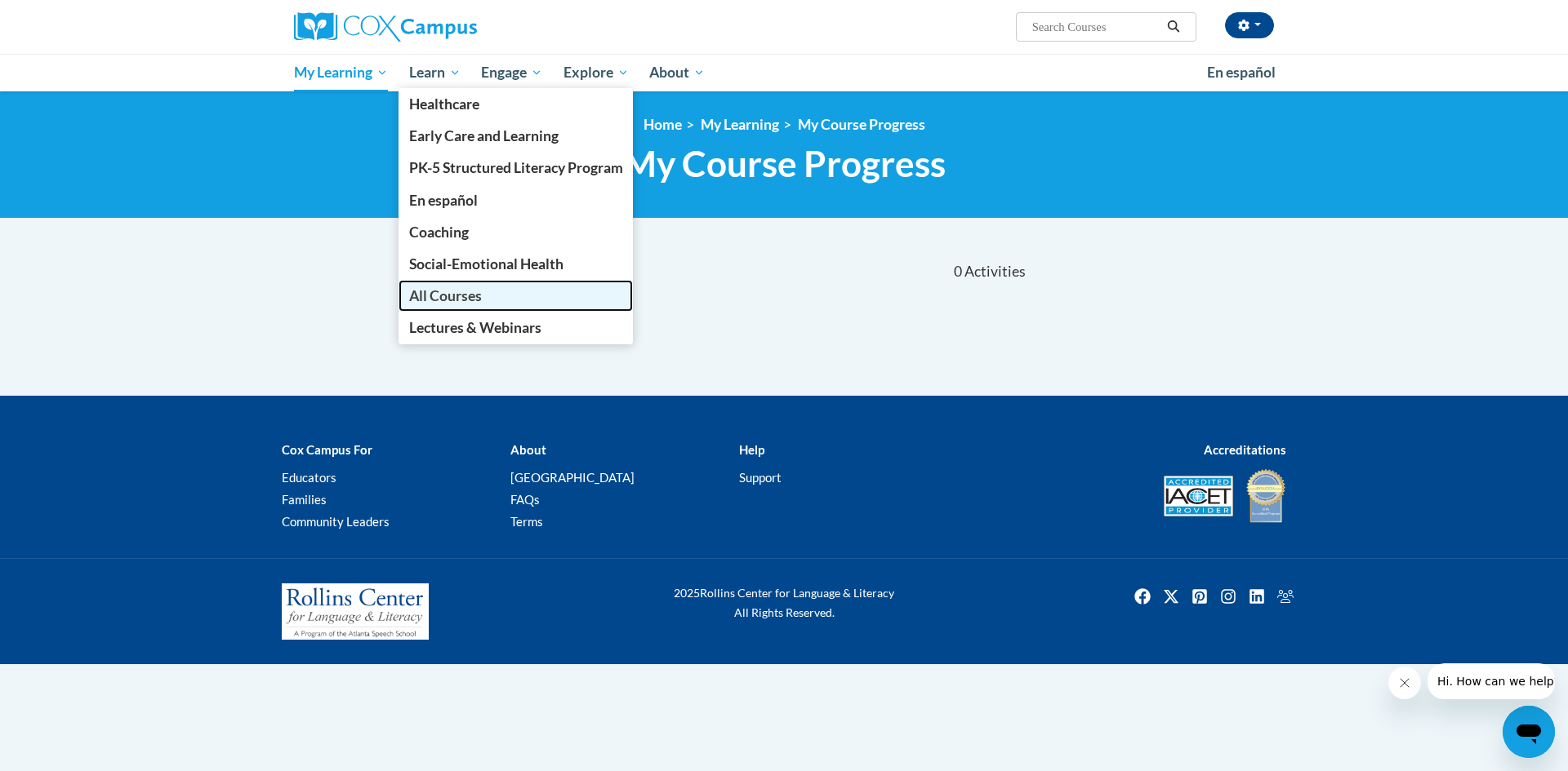
click at [440, 303] on span "All Courses" at bounding box center [445, 296] width 73 height 18
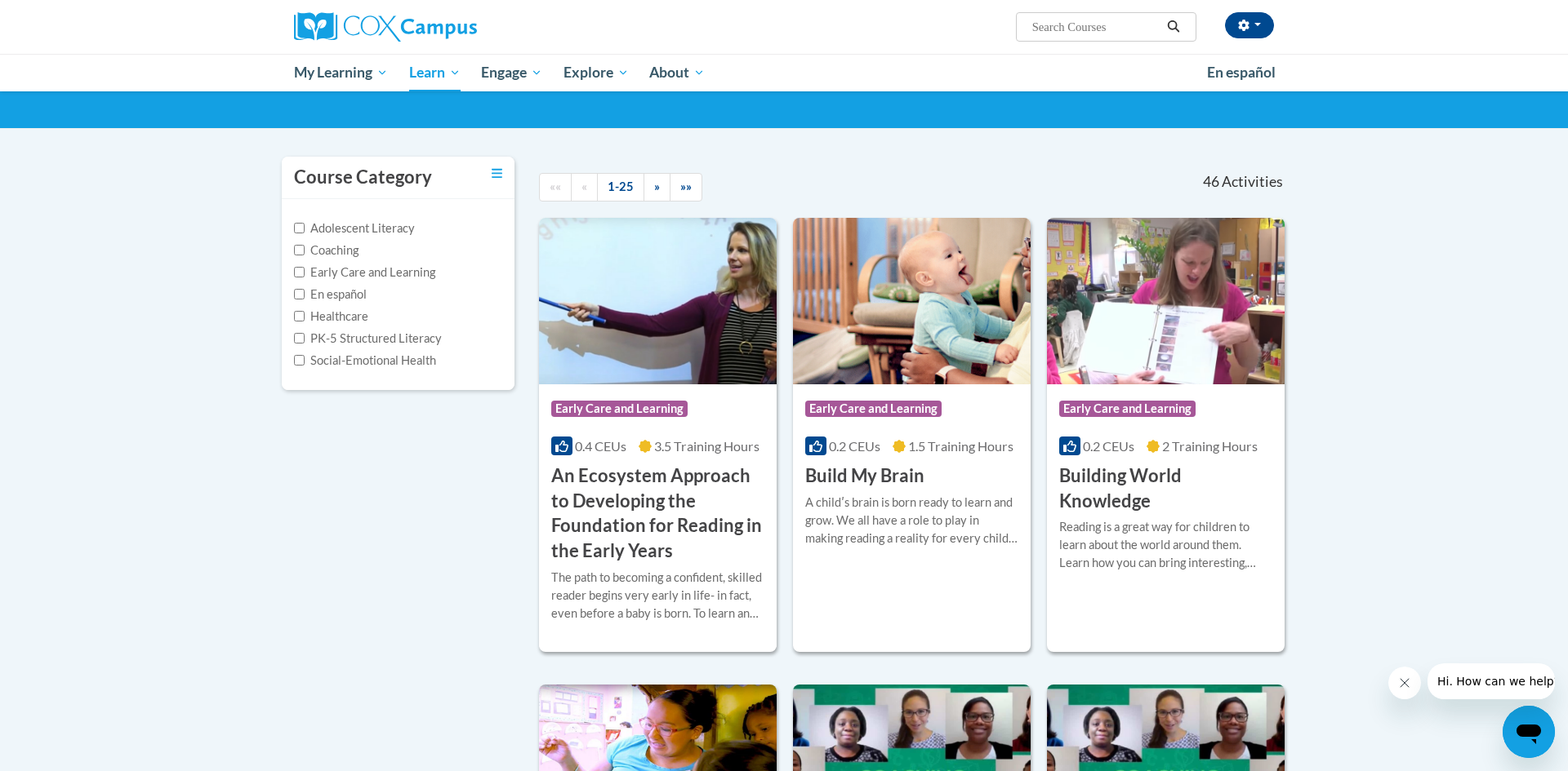
scroll to position [87, 0]
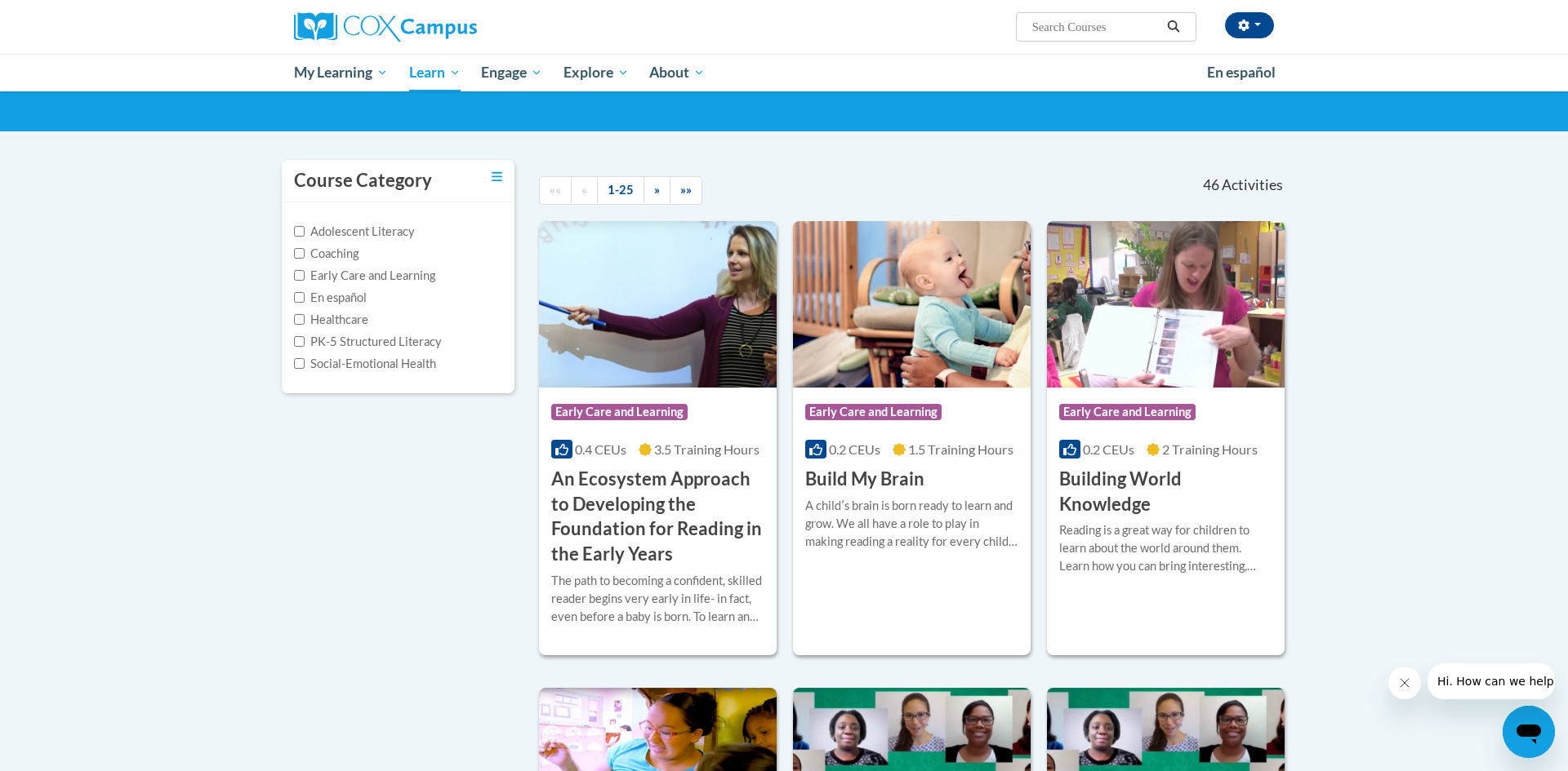
click at [1073, 30] on input "Search..." at bounding box center [1095, 27] width 131 height 19
type input "pre-course"
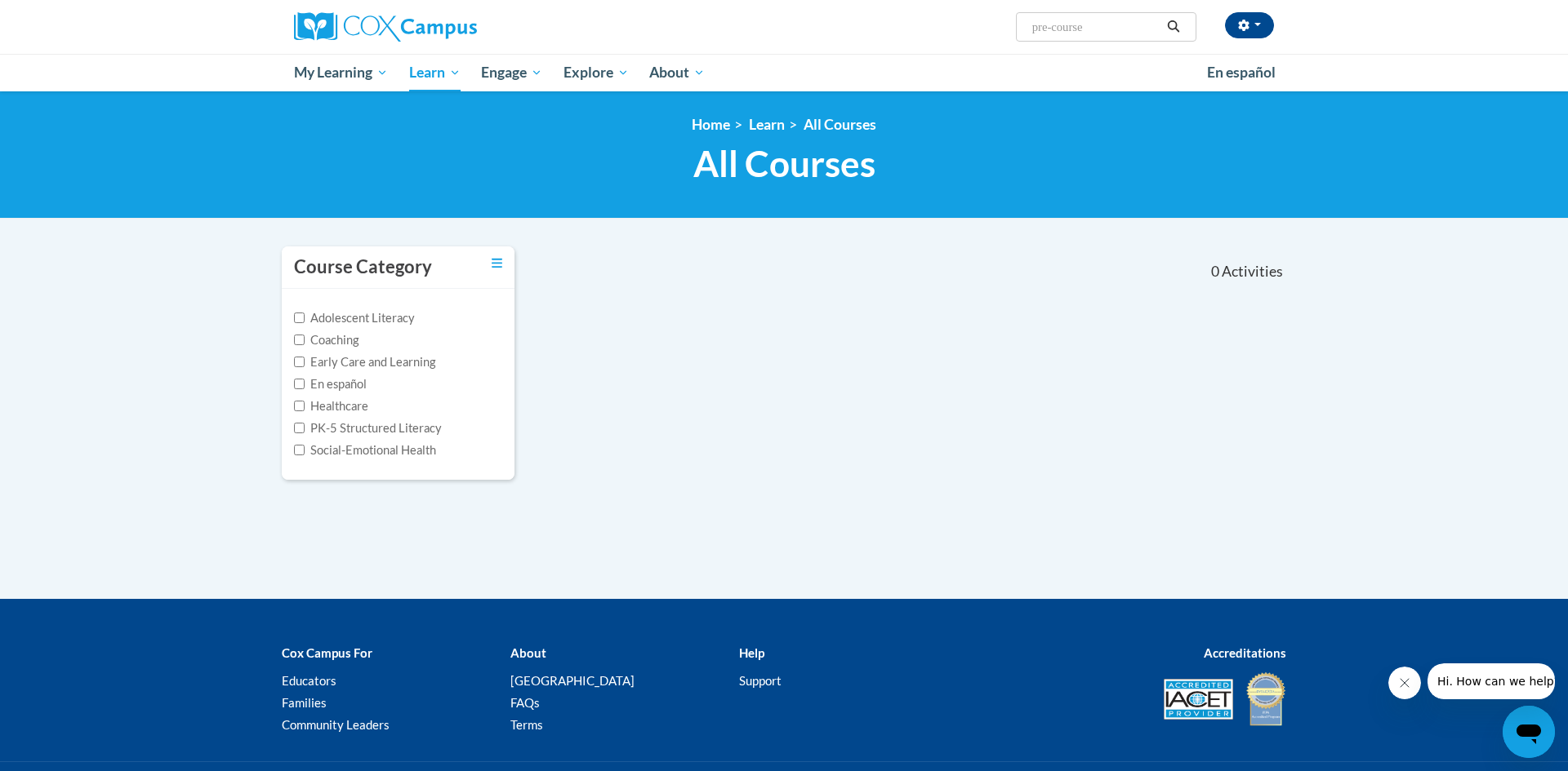
drag, startPoint x: 1113, startPoint y: 31, endPoint x: 949, endPoint y: 2, distance: 166.5
click at [949, 2] on div "[PERSON_NAME] (Central Daylight Time GMT-0500 ) My Profile Inbox My Transcripts…" at bounding box center [951, 20] width 669 height 41
type input "survey"
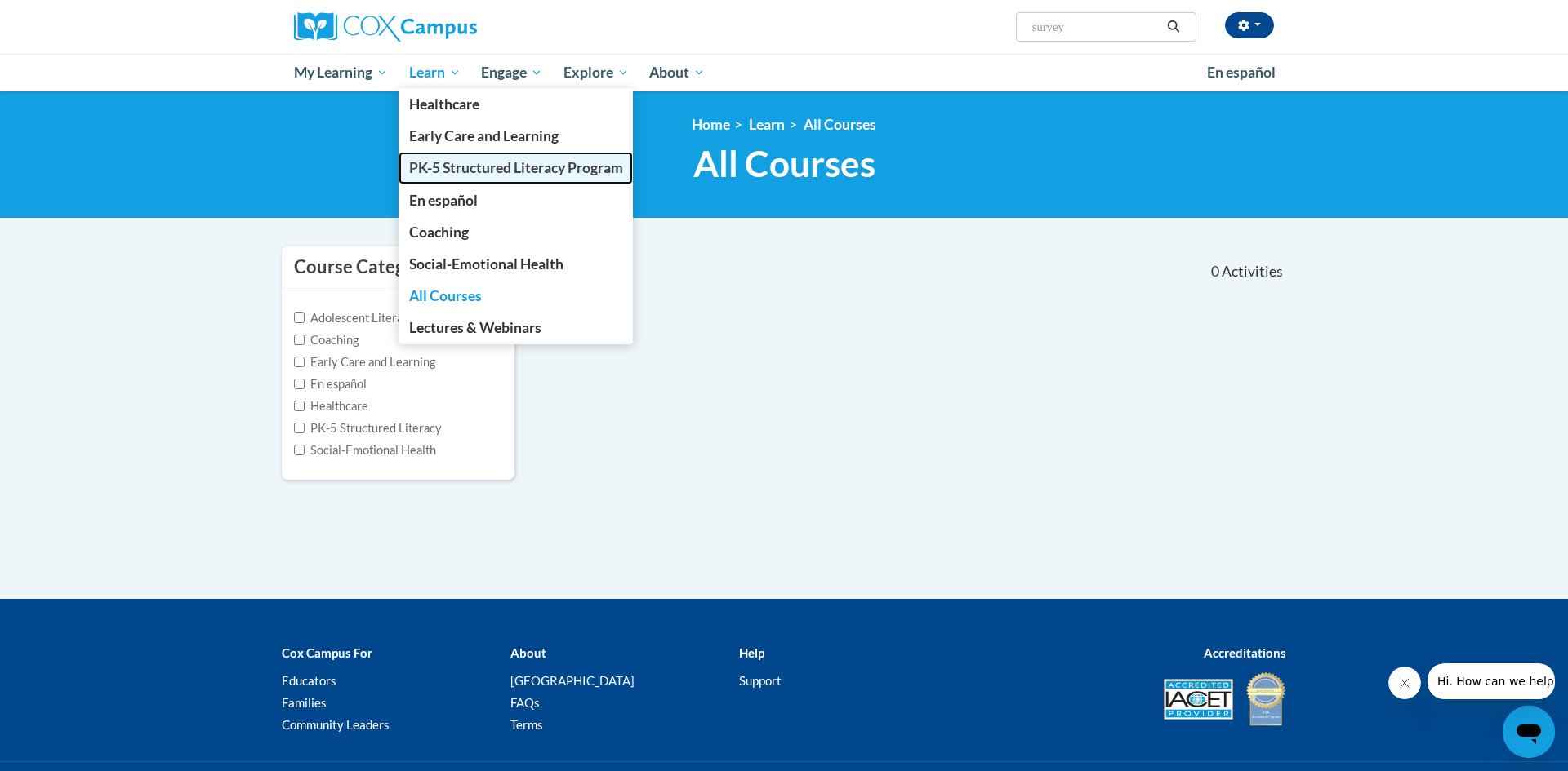
click at [496, 170] on span "PK-5 Structured Literacy Program" at bounding box center [516, 168] width 214 height 18
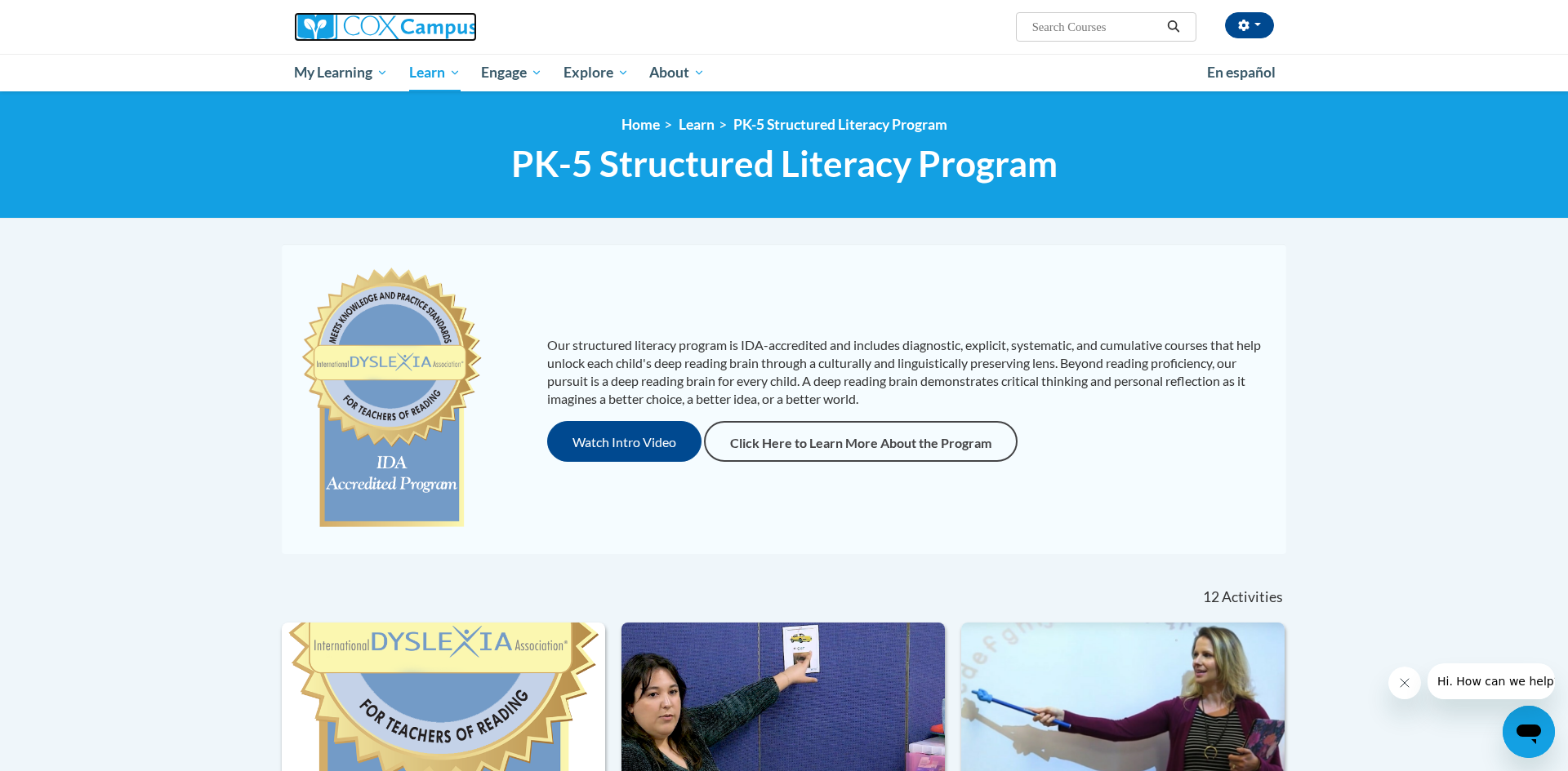
click at [406, 18] on img at bounding box center [385, 27] width 183 height 30
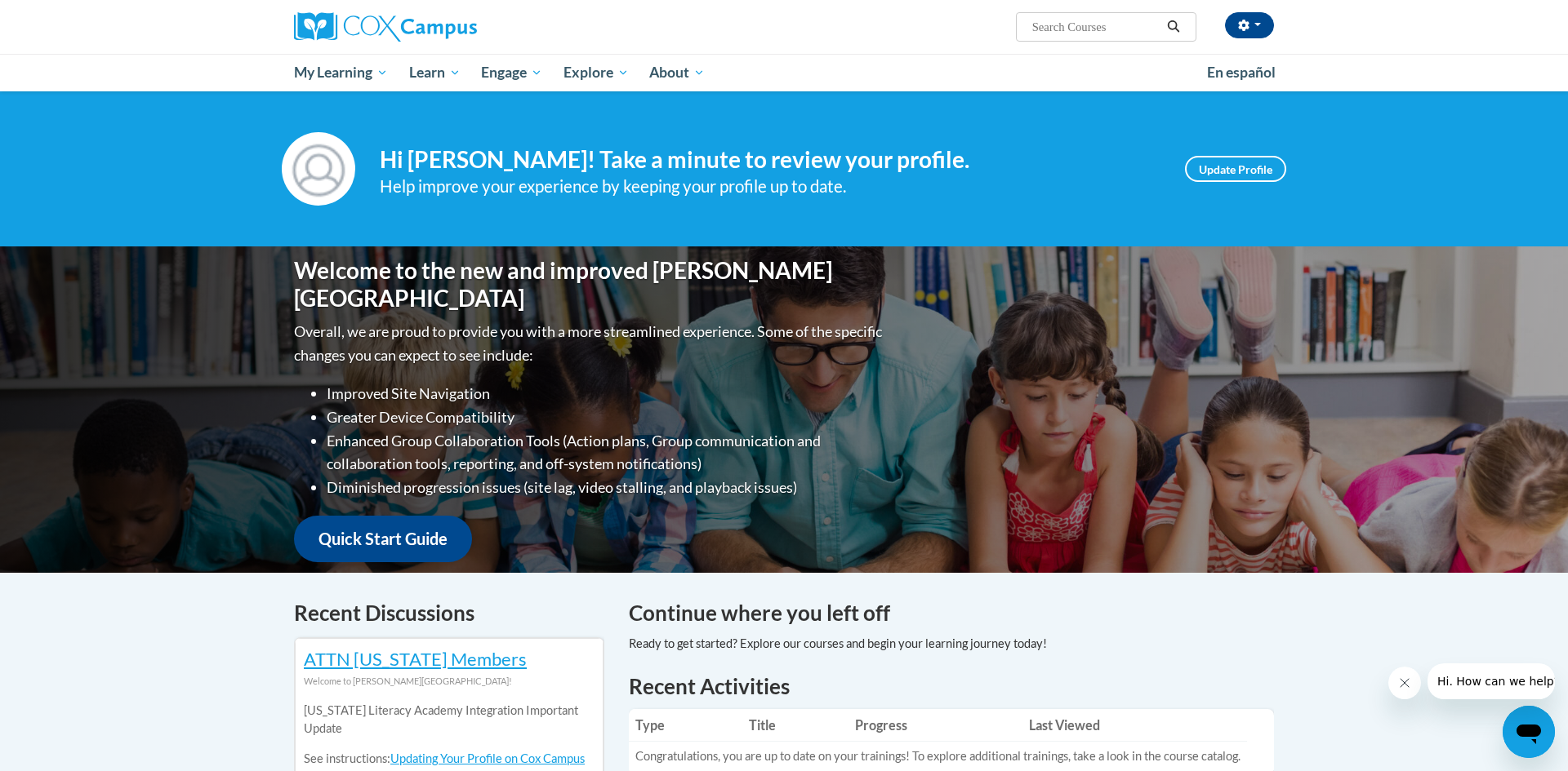
click at [1056, 27] on input "Search..." at bounding box center [1095, 27] width 131 height 19
type input "survey"
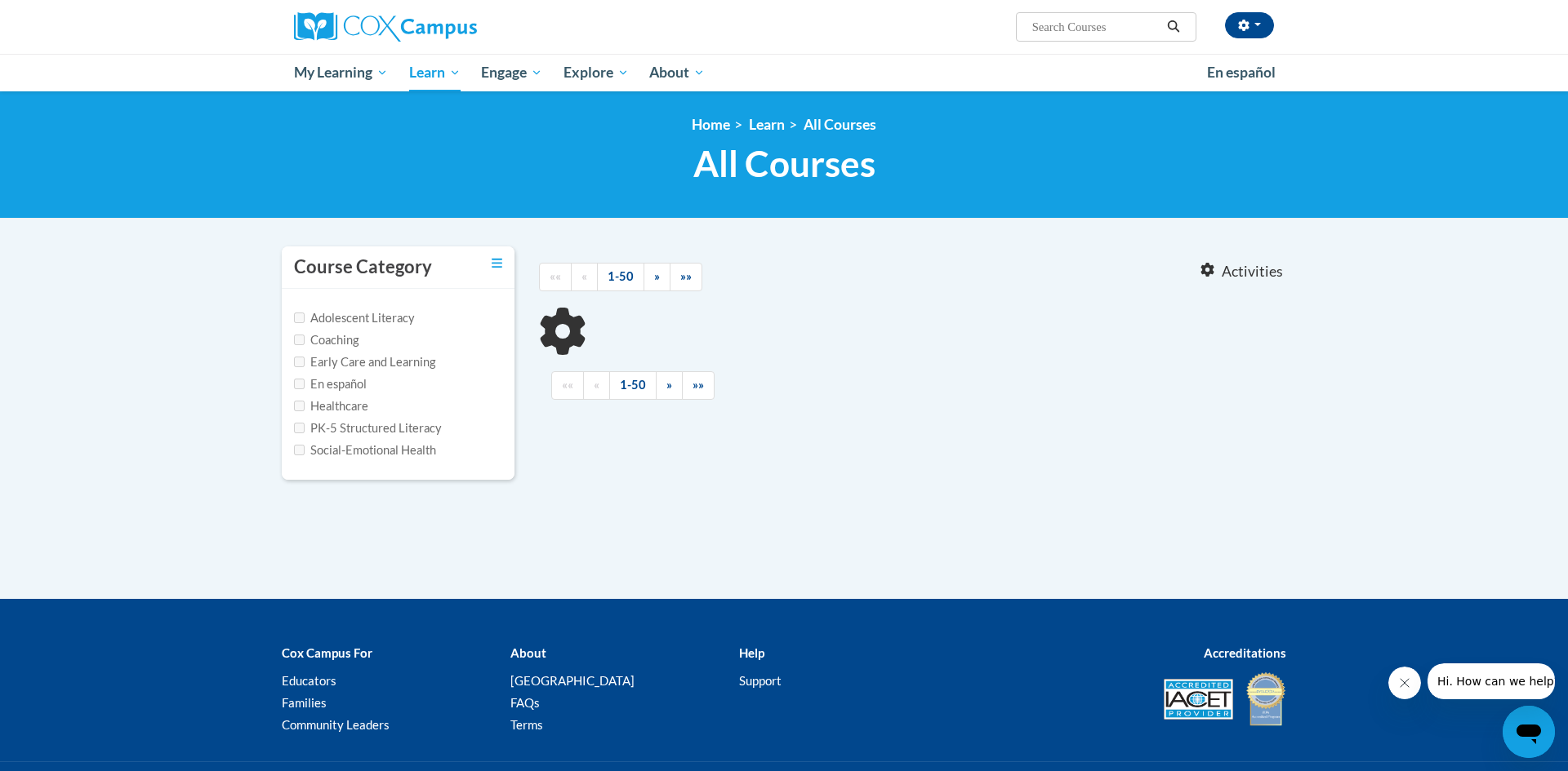
type input "survey"
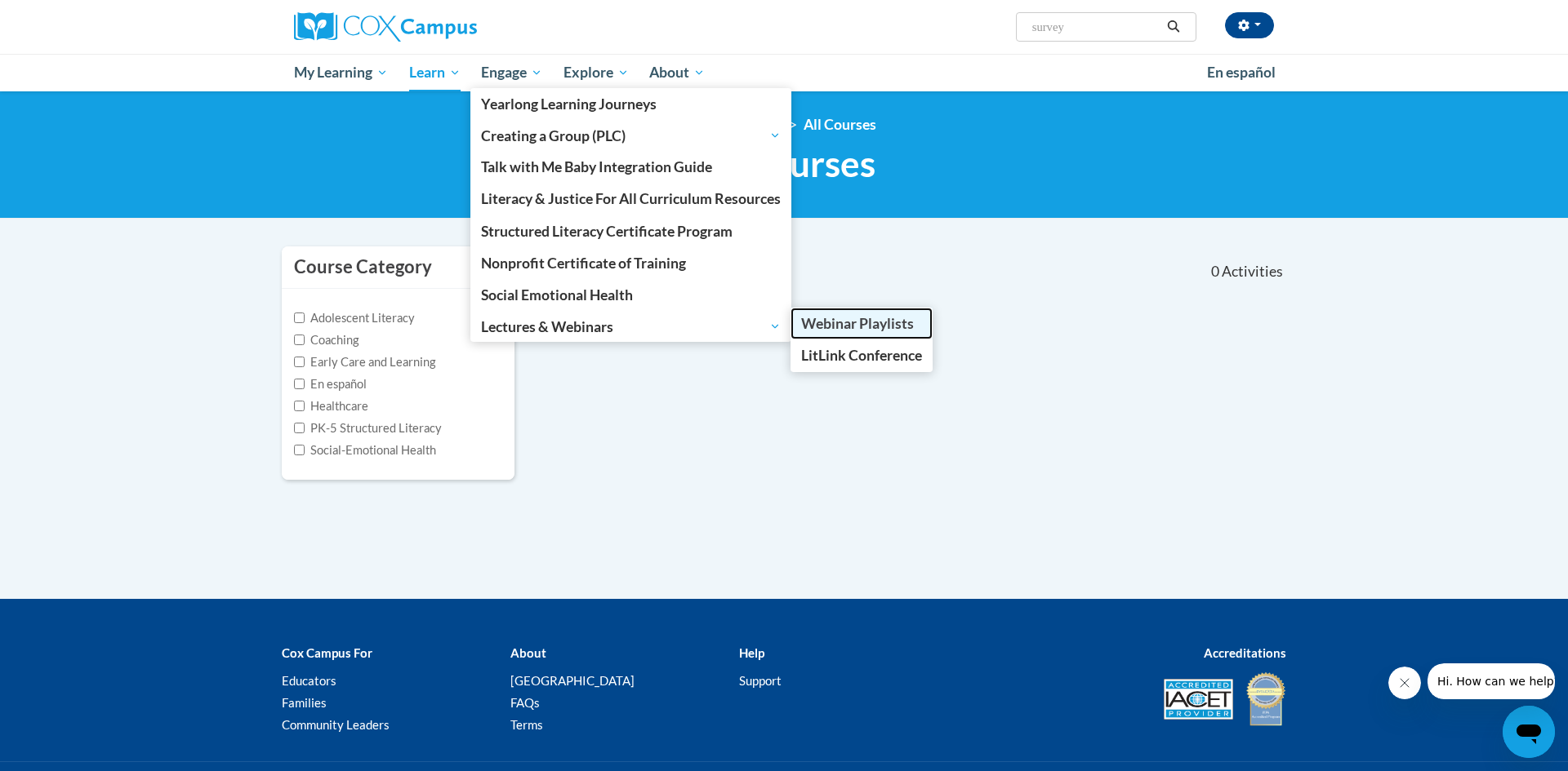
click at [812, 332] on span "Webinar Playlists" at bounding box center [857, 324] width 112 height 18
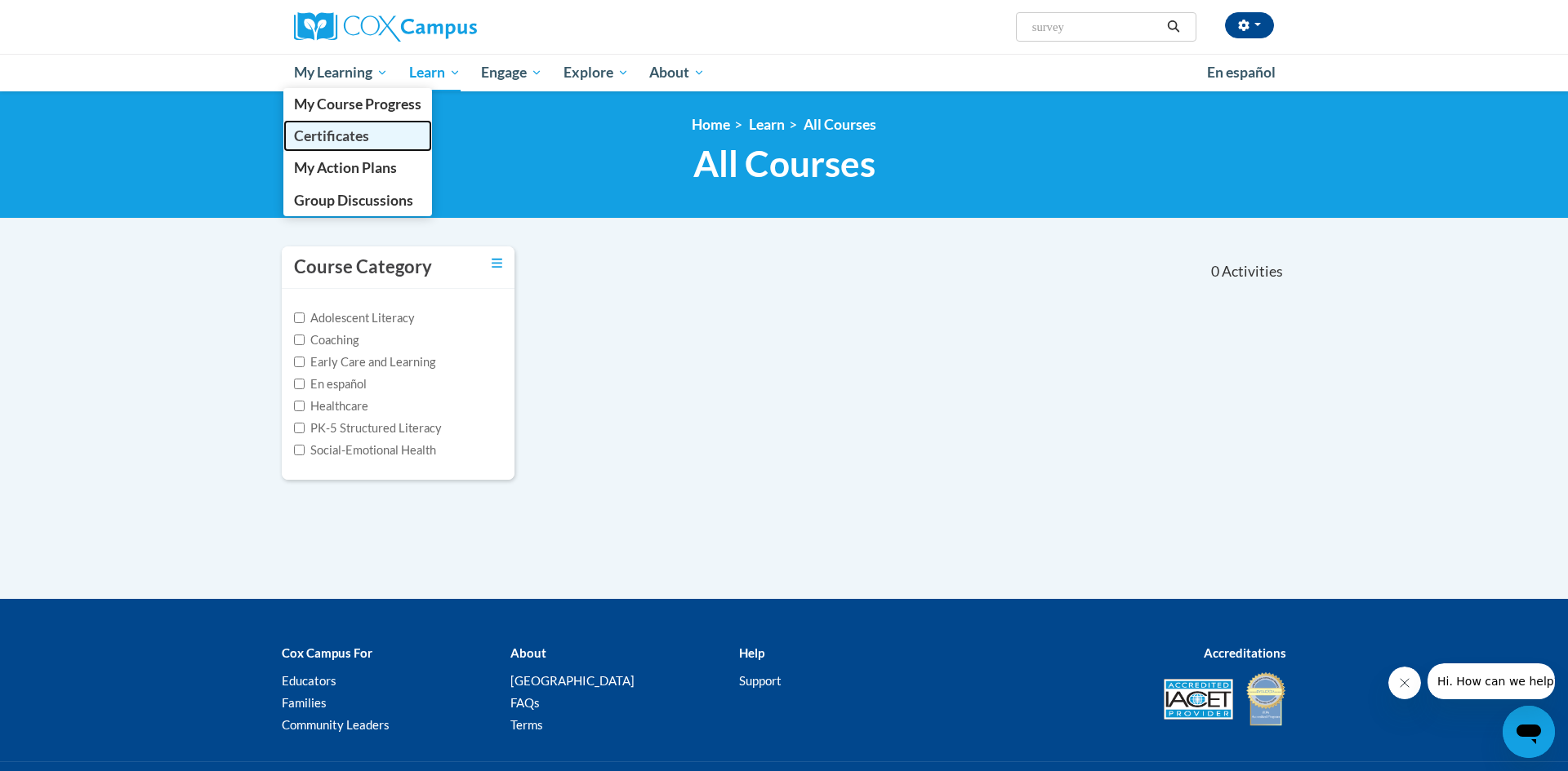
click at [349, 132] on span "Certificates" at bounding box center [332, 136] width 75 height 18
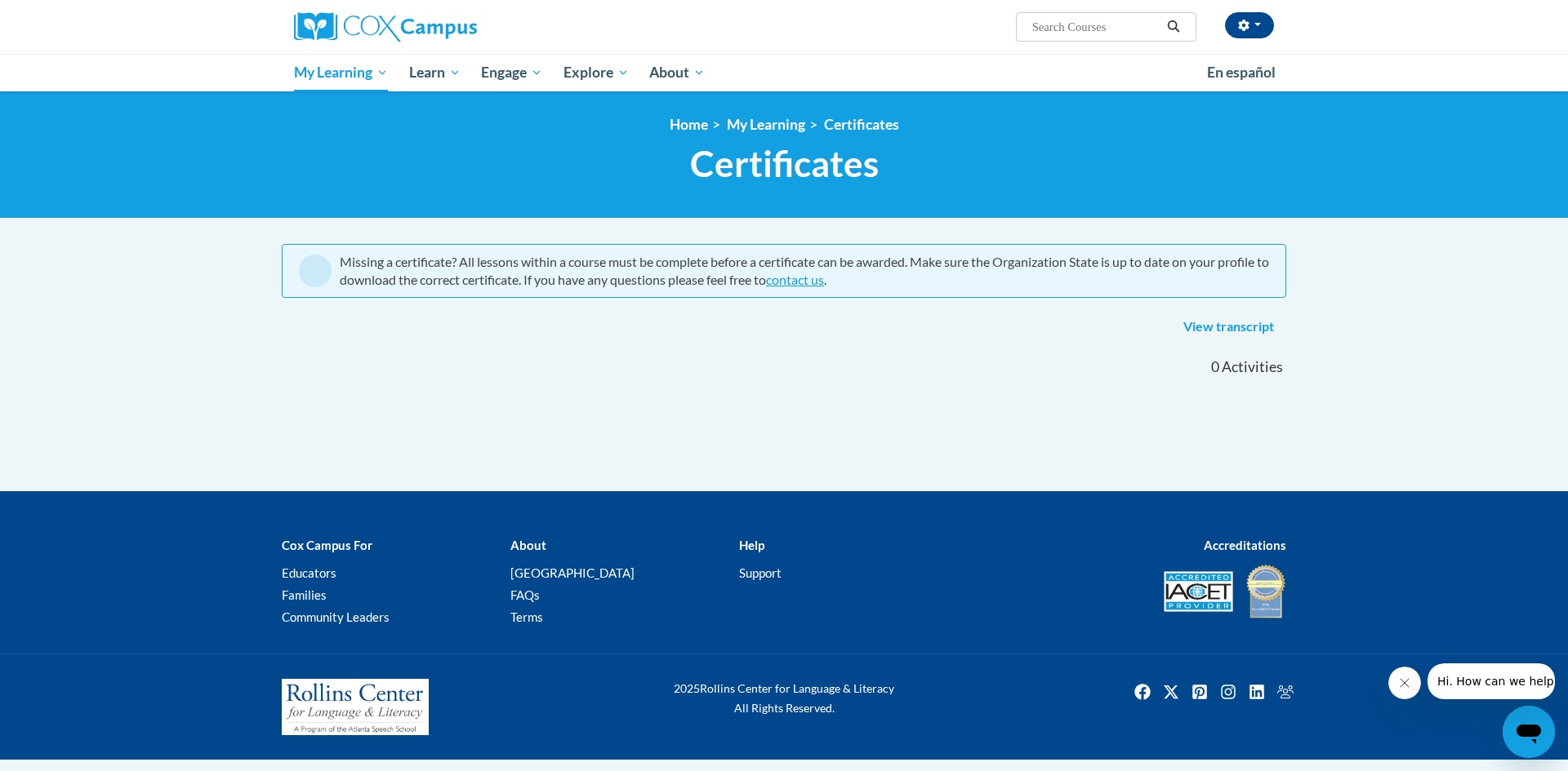
click at [1123, 18] on input "Search..." at bounding box center [1095, 27] width 131 height 19
type input "phonics for every reader"
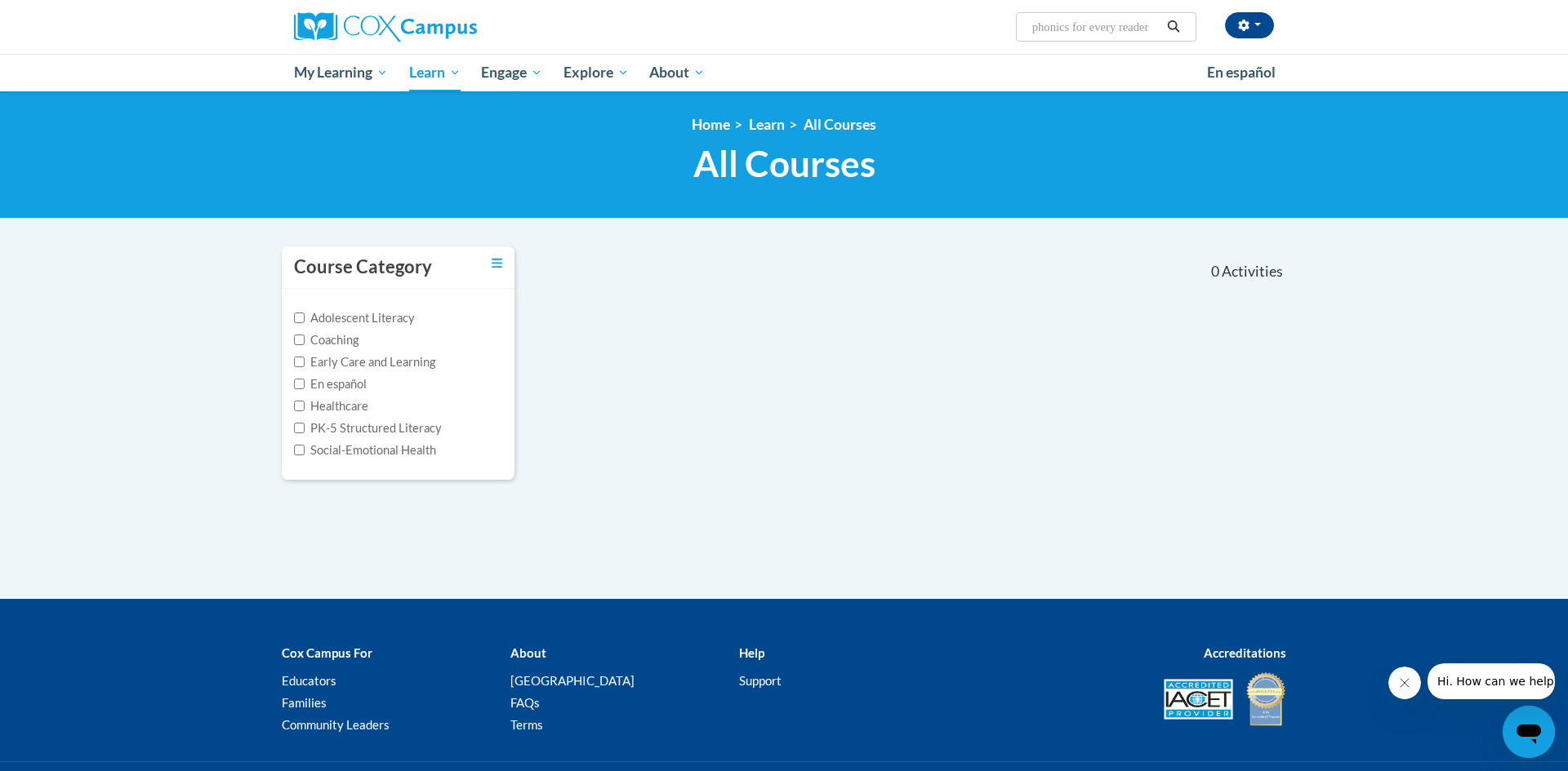
drag, startPoint x: 1076, startPoint y: 30, endPoint x: 1151, endPoint y: 43, distance: 76.1
click at [1151, 43] on div "Chloe Knope (Central Daylight Time GMT-0500 ) My Profile Inbox My Transcripts L…" at bounding box center [784, 26] width 1029 height 54
type input "phonics"
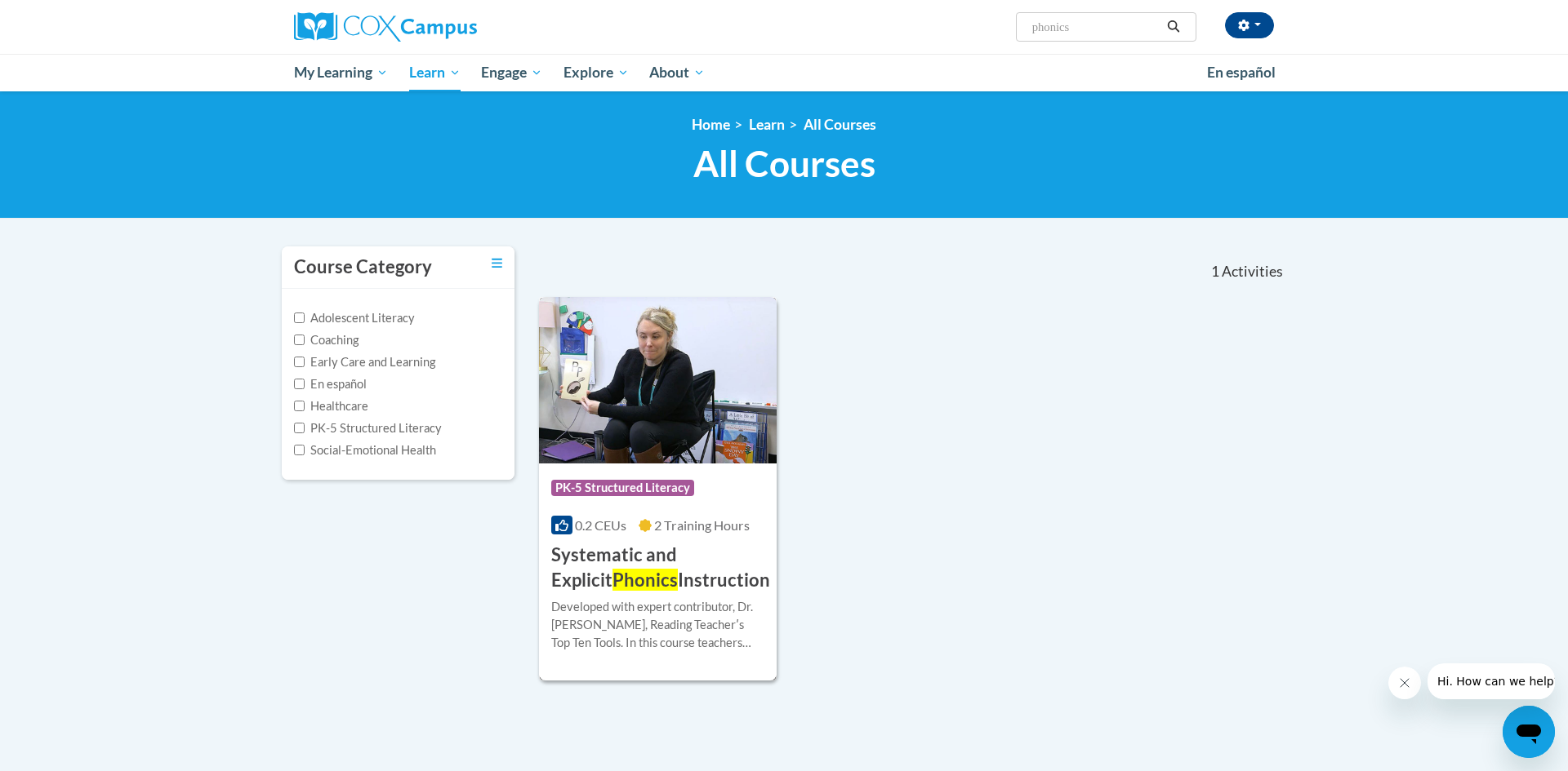
click at [655, 582] on h3 "Systematic and Explicit Phonics Instruction" at bounding box center [660, 568] width 218 height 51
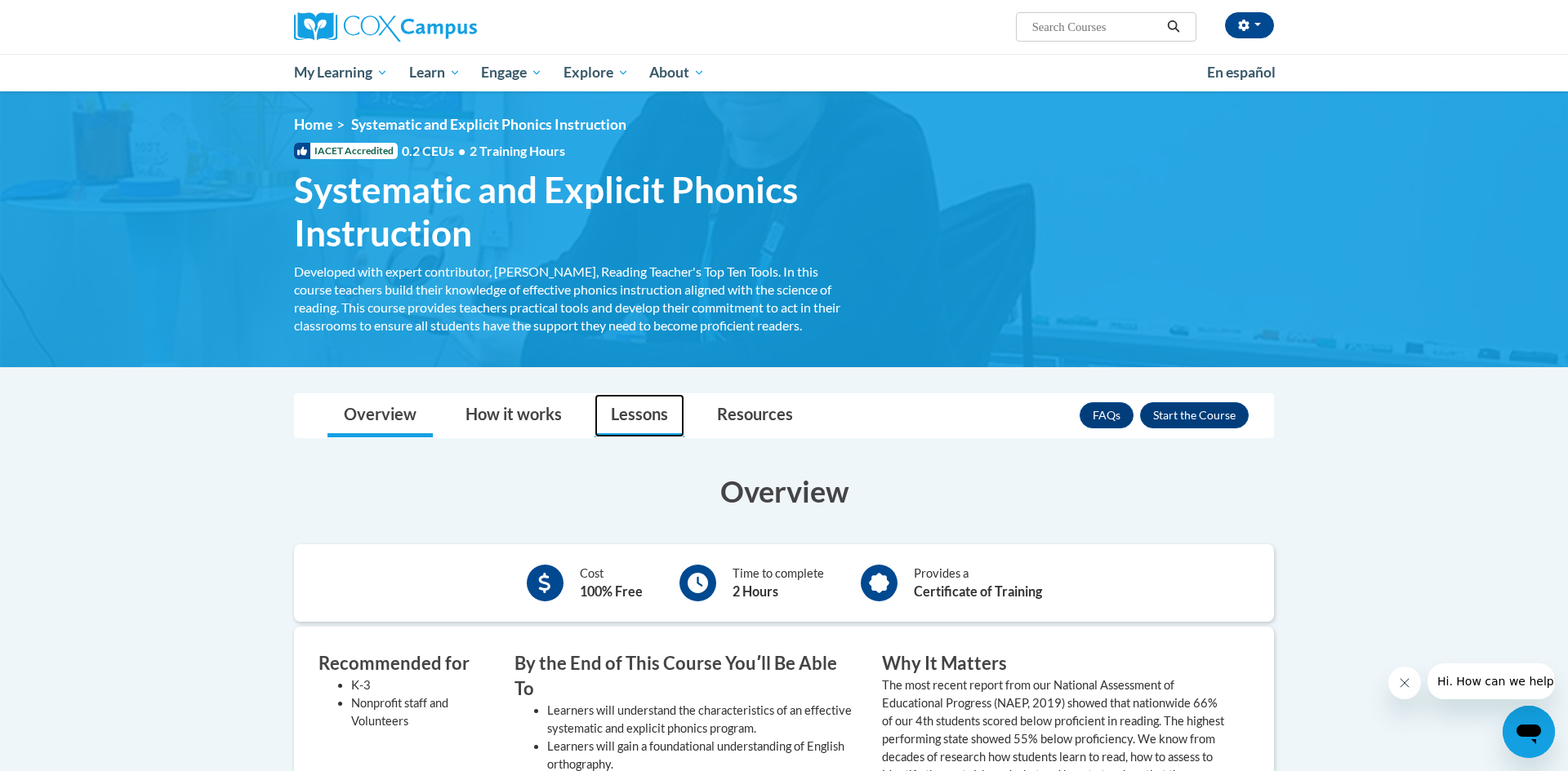
click at [681, 400] on link "Lessons" at bounding box center [639, 415] width 89 height 43
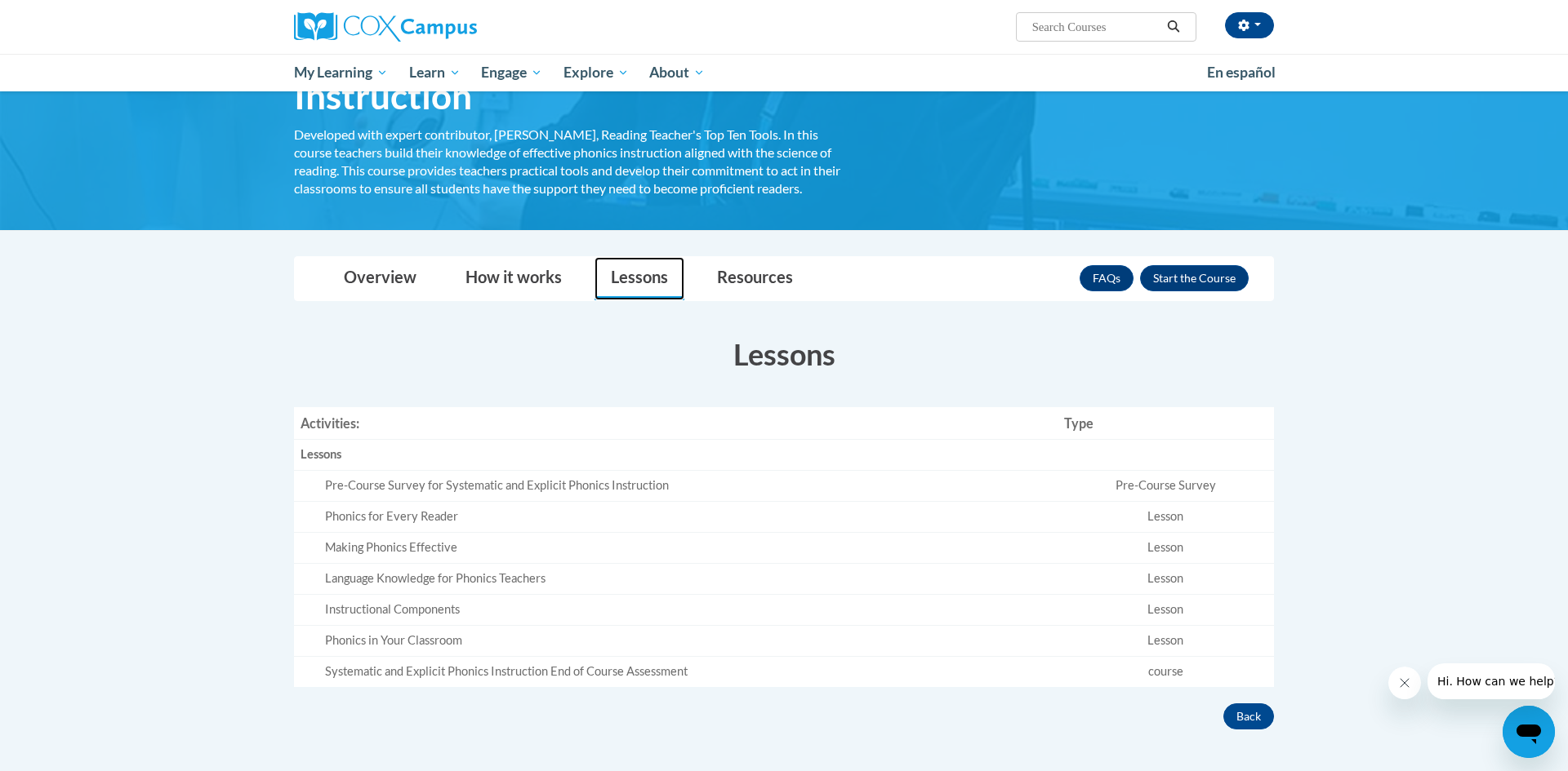
scroll to position [122, 0]
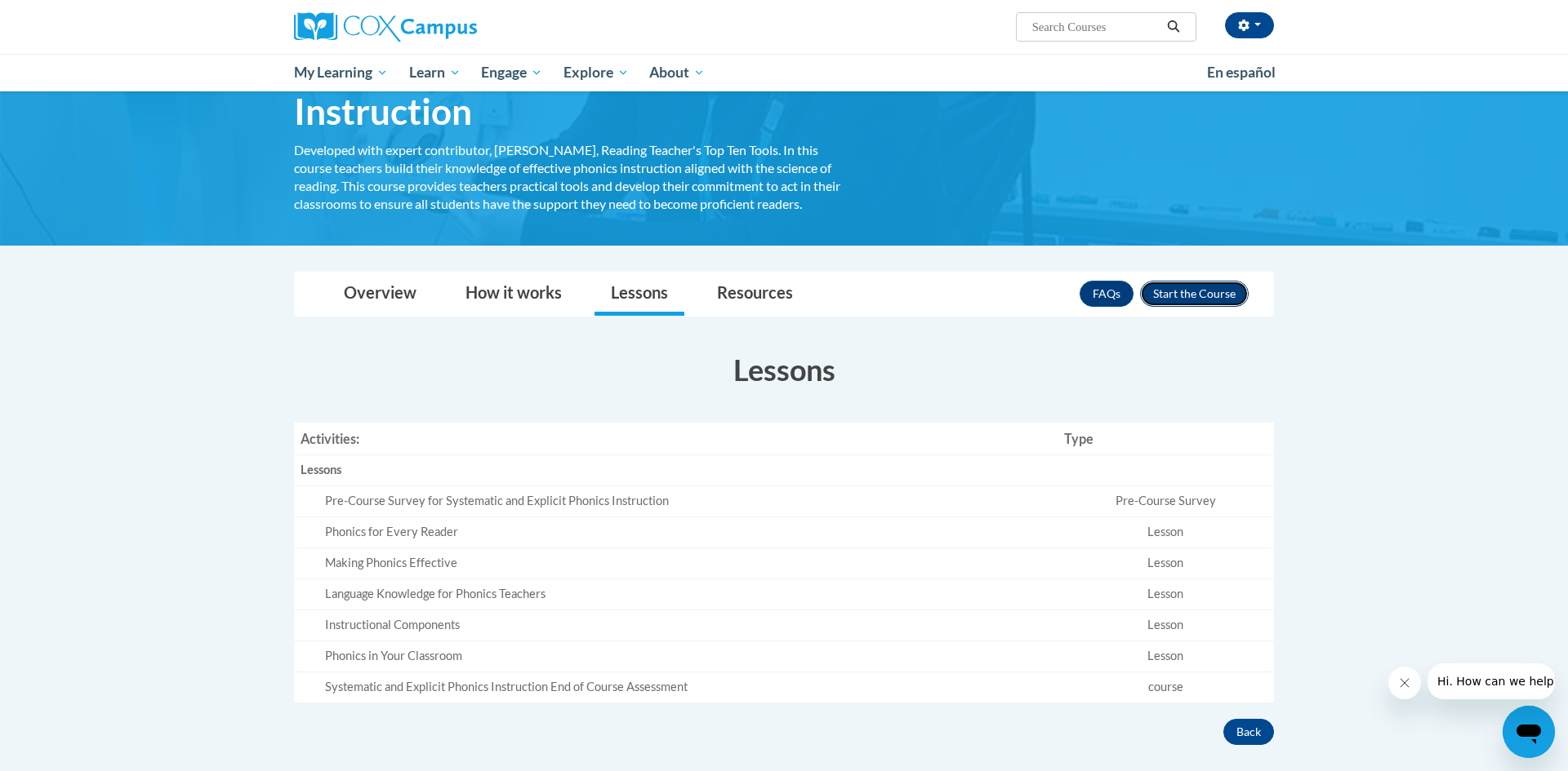
click at [1194, 296] on button "Enroll" at bounding box center [1194, 294] width 109 height 26
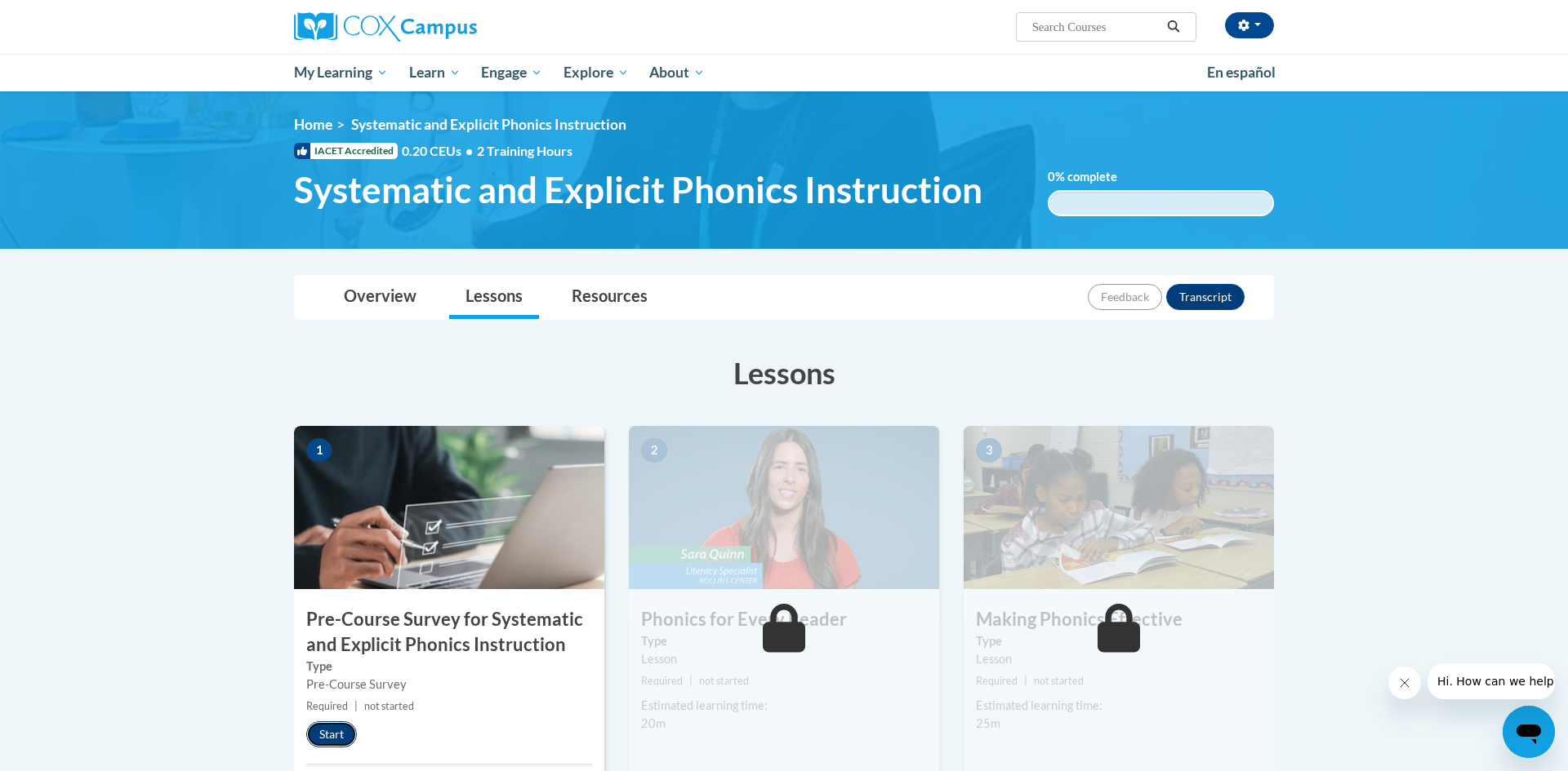
click at [341, 731] on button "Start" at bounding box center [332, 735] width 51 height 26
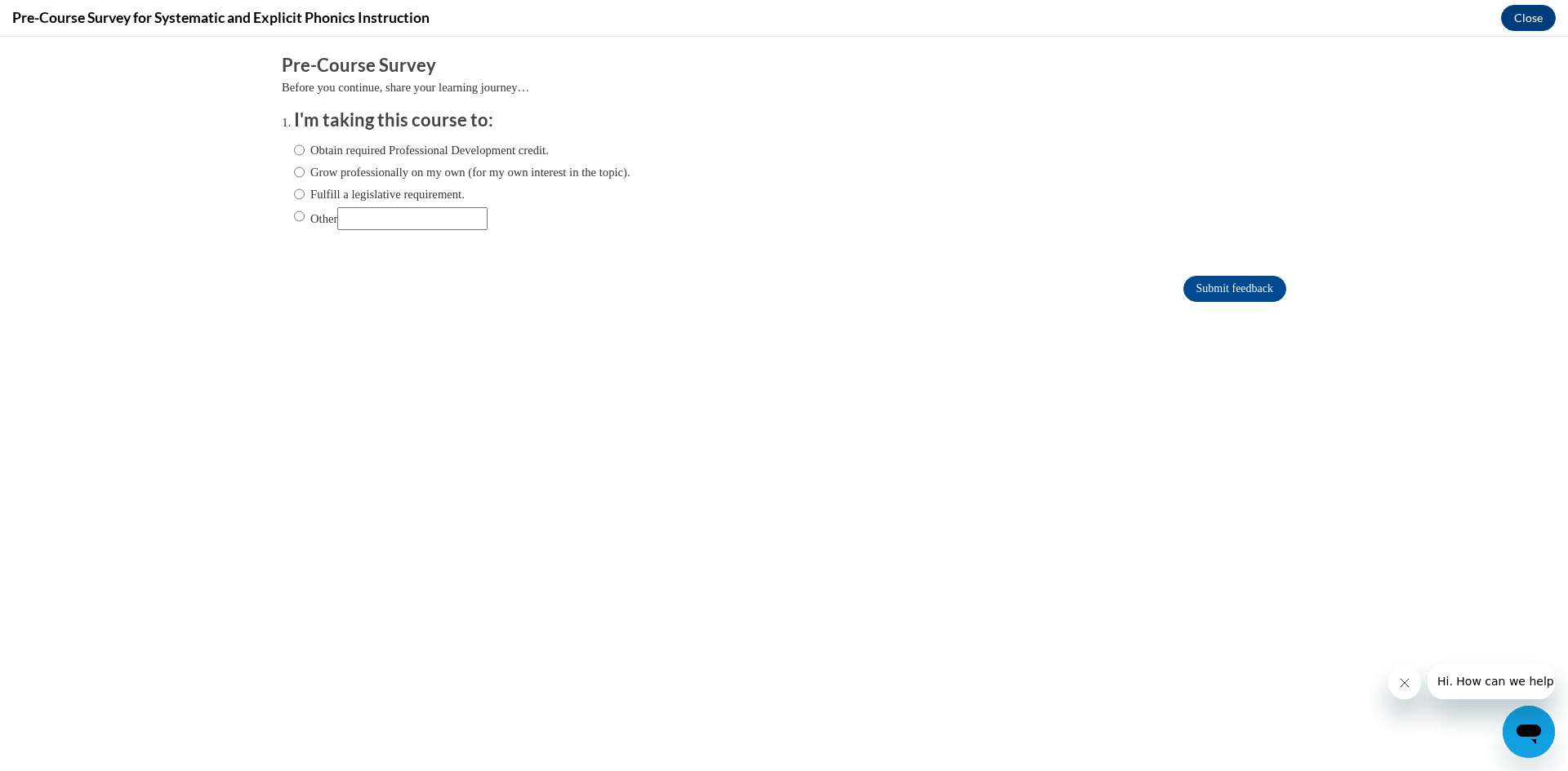
click at [406, 150] on label "Obtain required Professional Development credit." at bounding box center [421, 150] width 254 height 18
click at [304, 150] on input "Obtain required Professional Development credit." at bounding box center [299, 150] width 11 height 18
radio input "true"
click at [1217, 281] on input "Submit feedback" at bounding box center [1234, 289] width 103 height 26
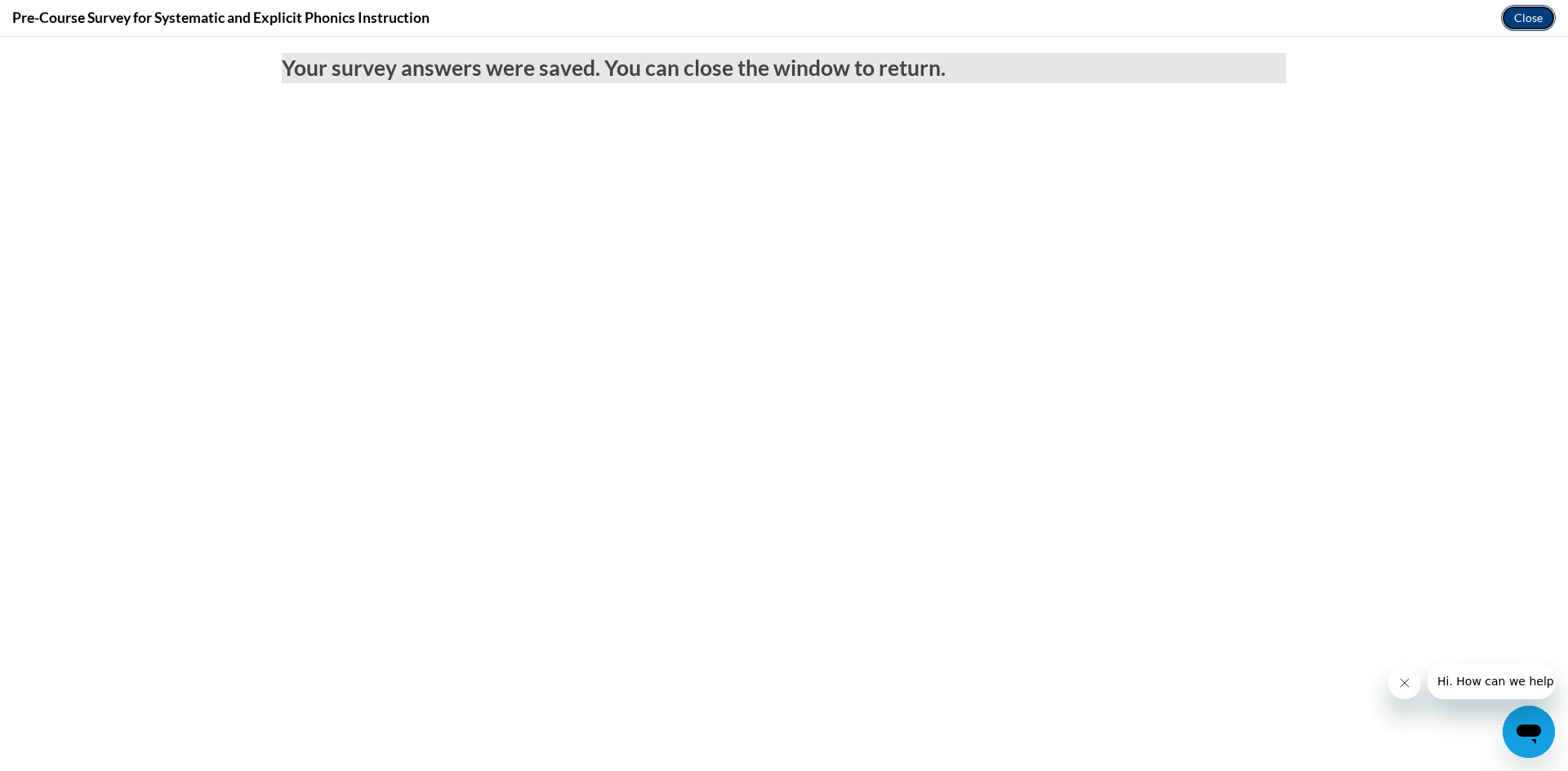
click at [1522, 15] on button "Close" at bounding box center [1528, 18] width 54 height 26
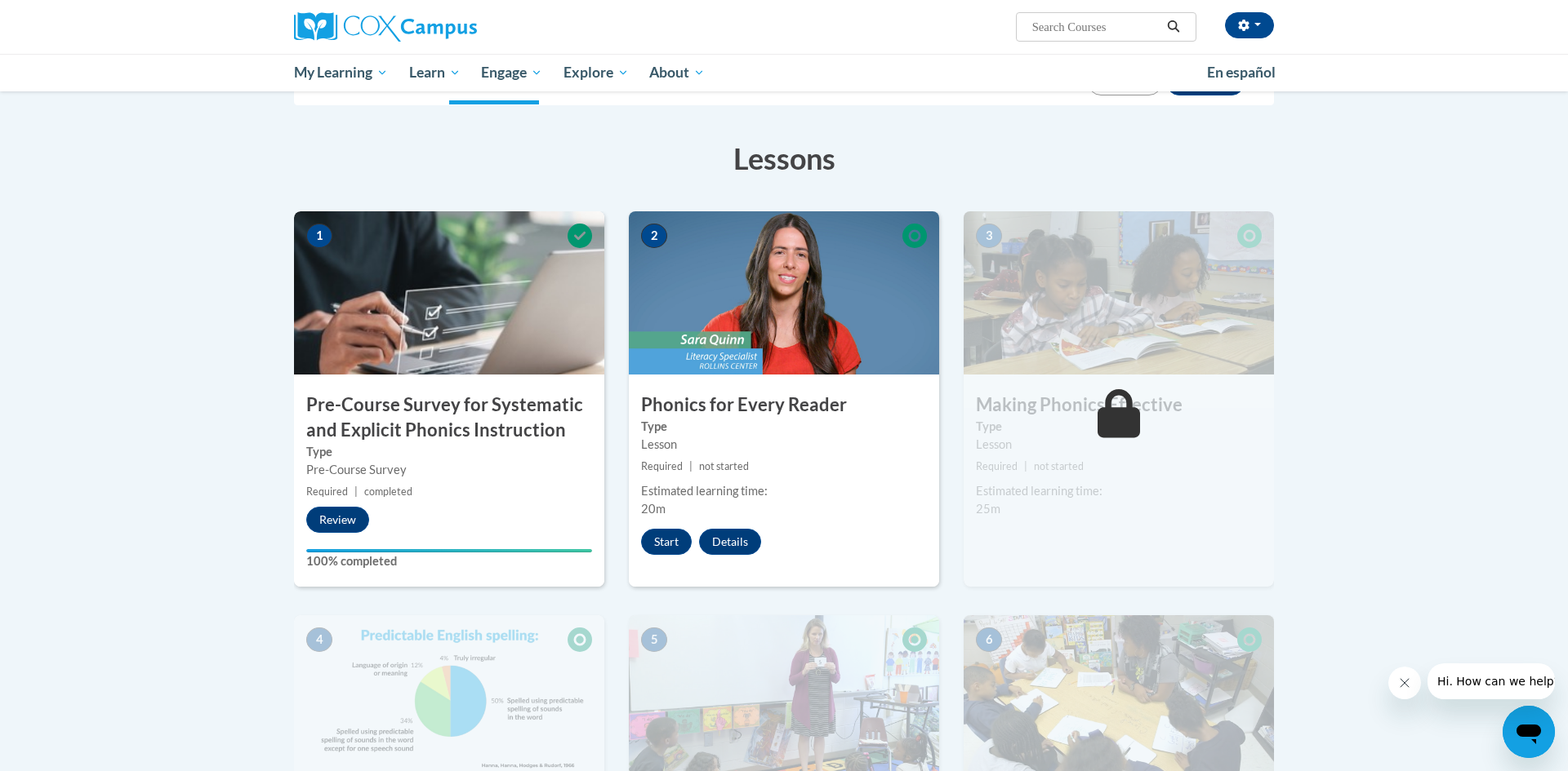
scroll to position [213, 0]
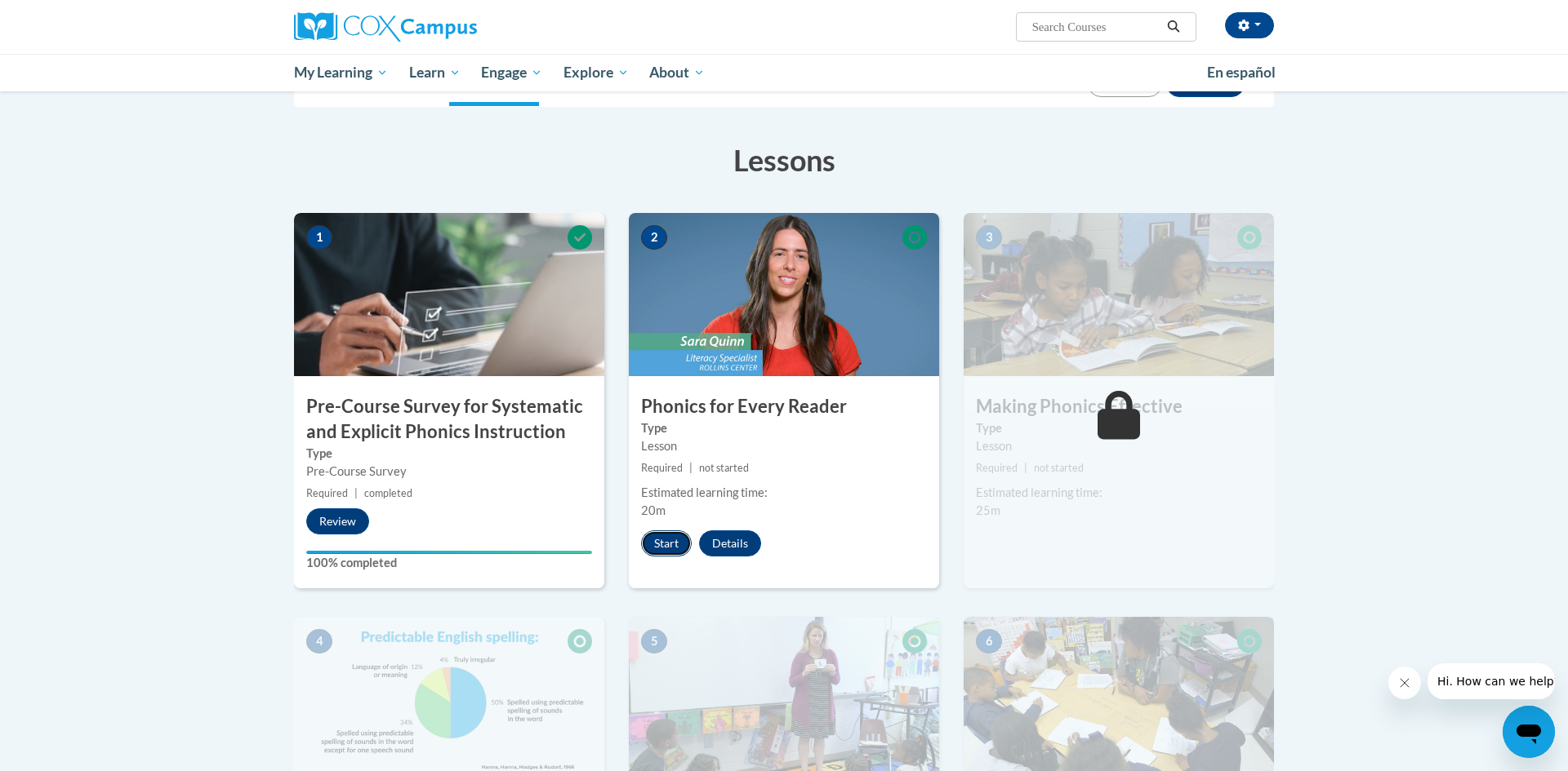
click at [667, 539] on button "Start" at bounding box center [666, 544] width 51 height 26
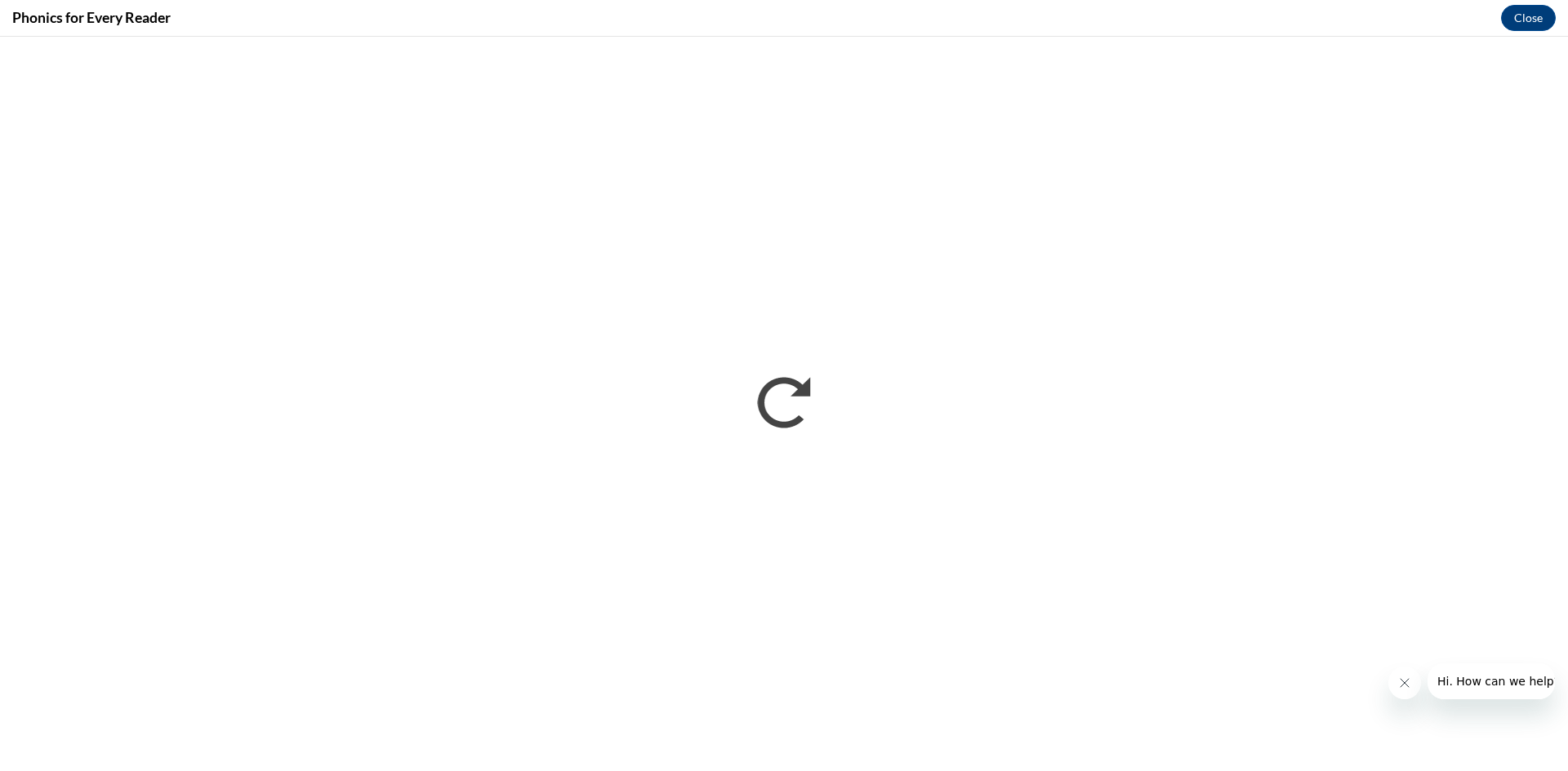
scroll to position [0, 0]
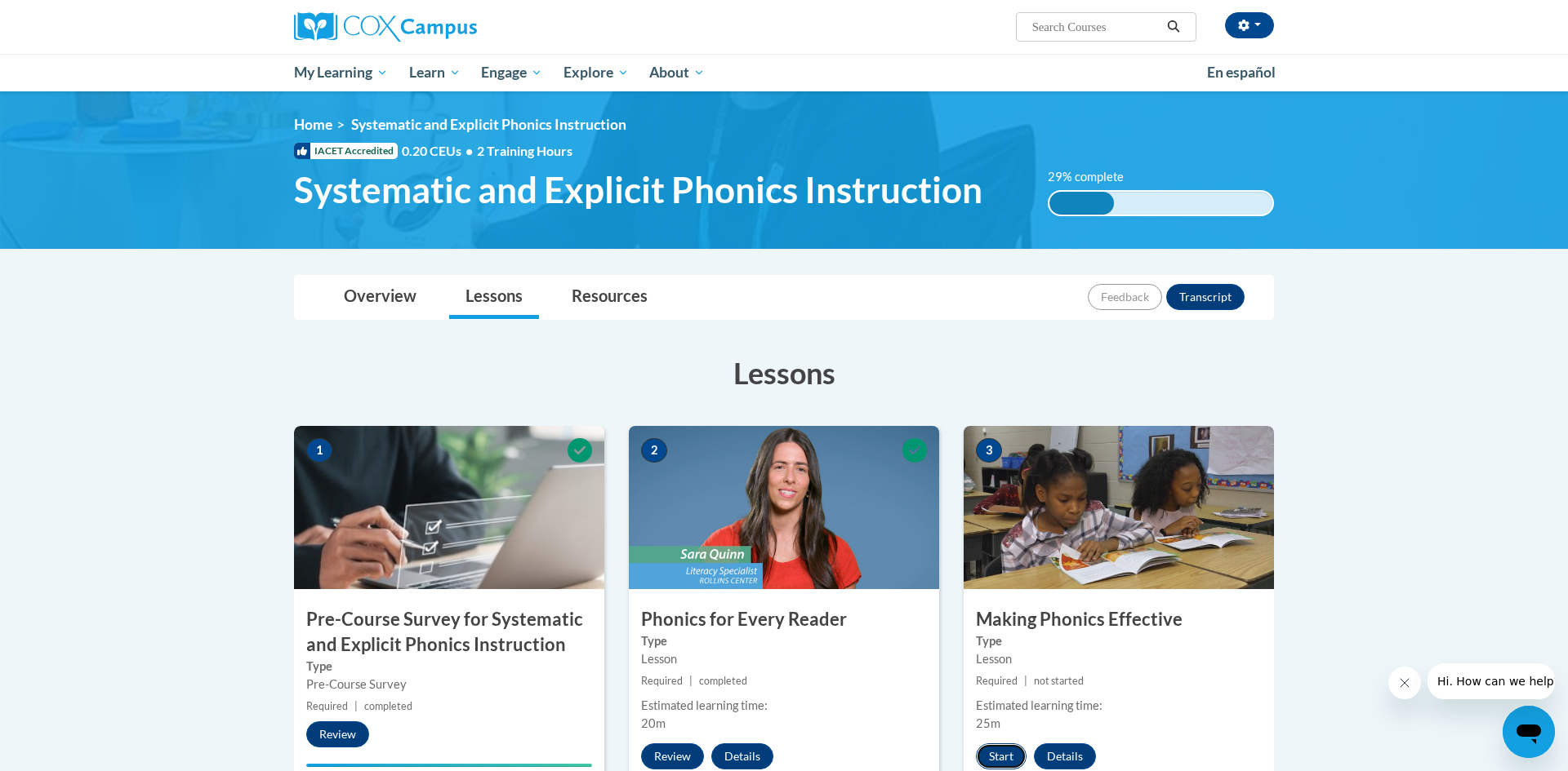
click at [1006, 762] on button "Start" at bounding box center [1001, 757] width 51 height 26
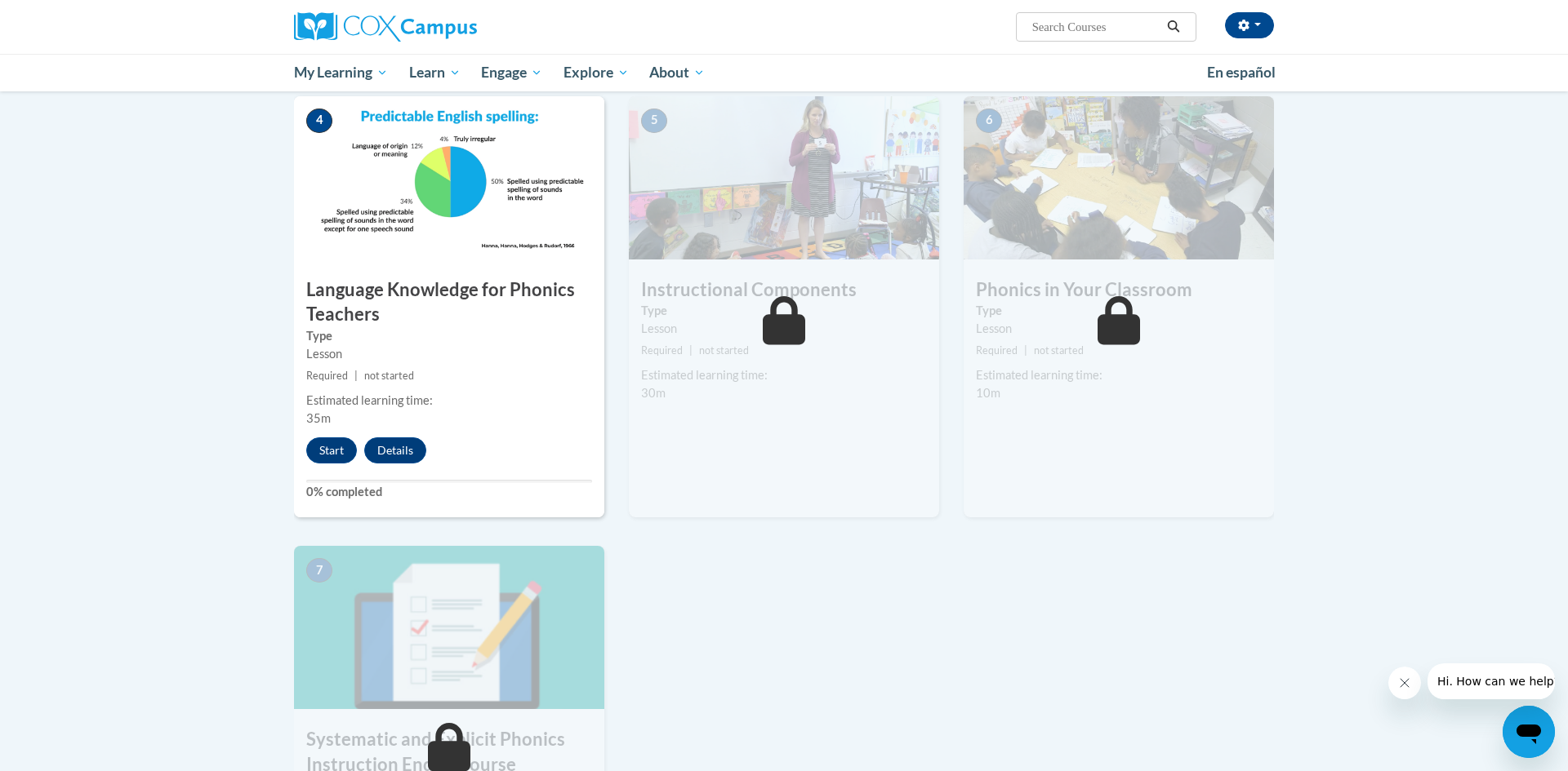
scroll to position [755, 0]
